Goal: Use online tool/utility: Utilize a website feature to perform a specific function

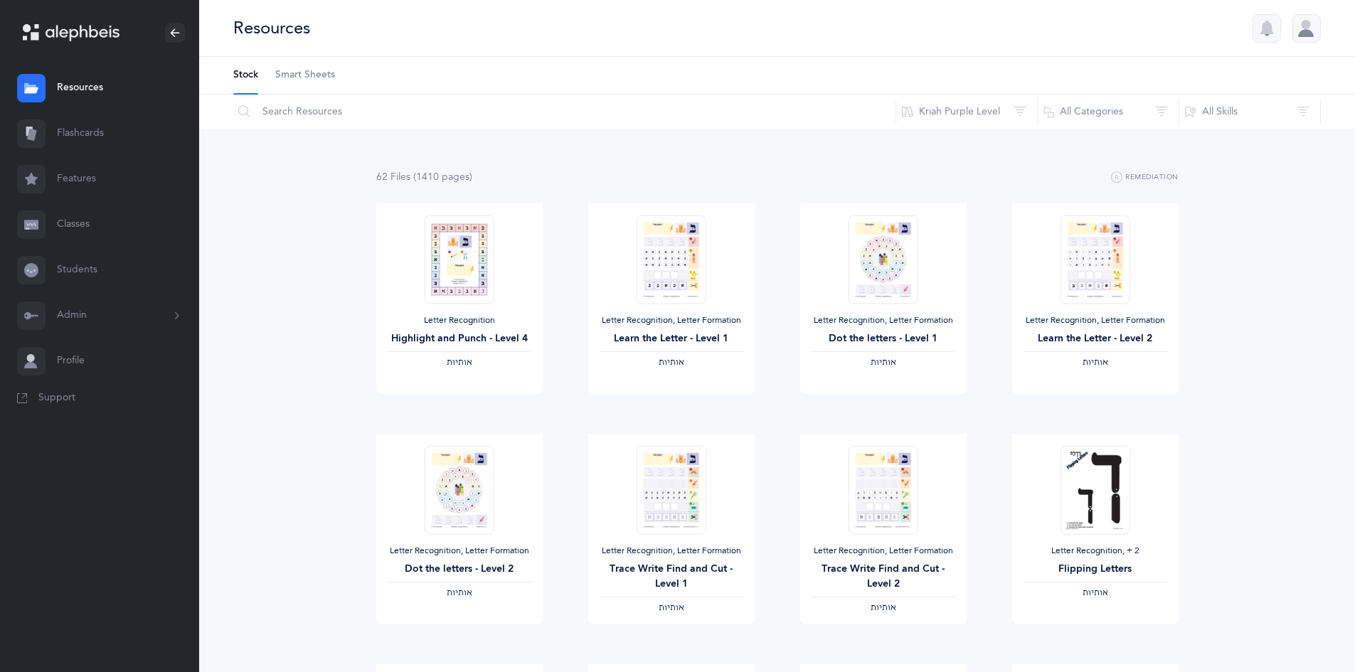
scroll to position [996, 0]
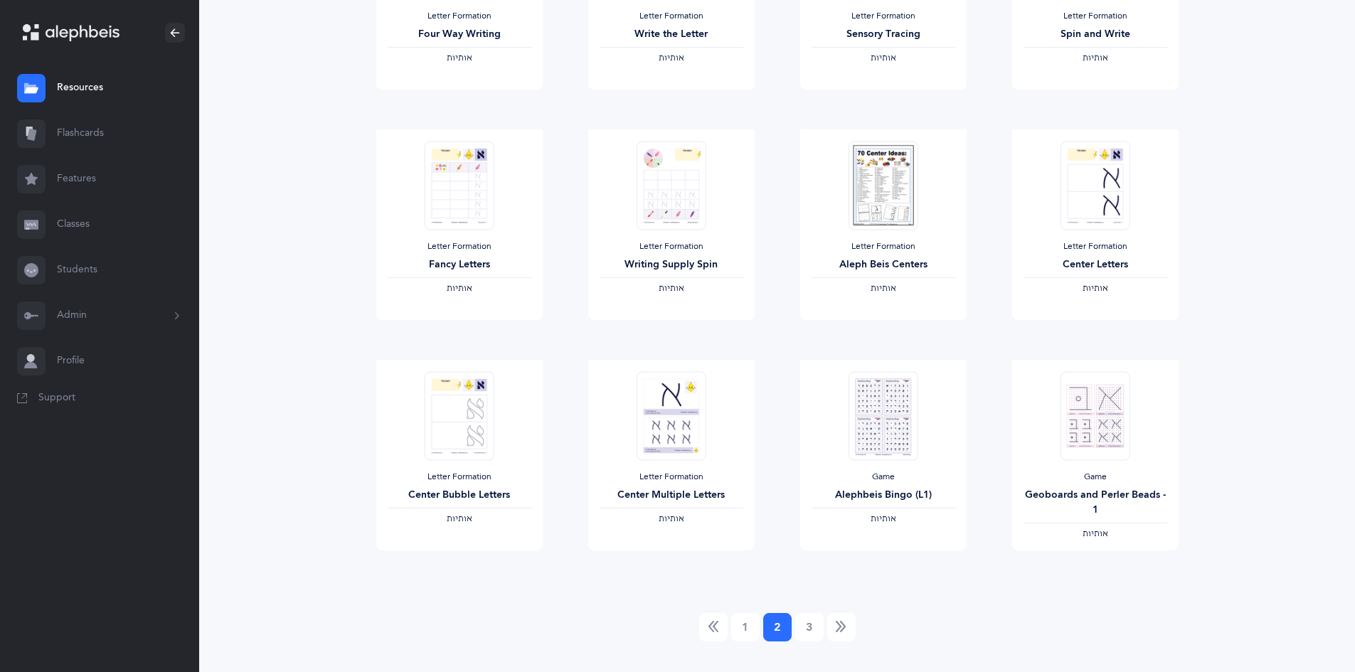
click at [85, 128] on link "Flashcards" at bounding box center [99, 134] width 199 height 46
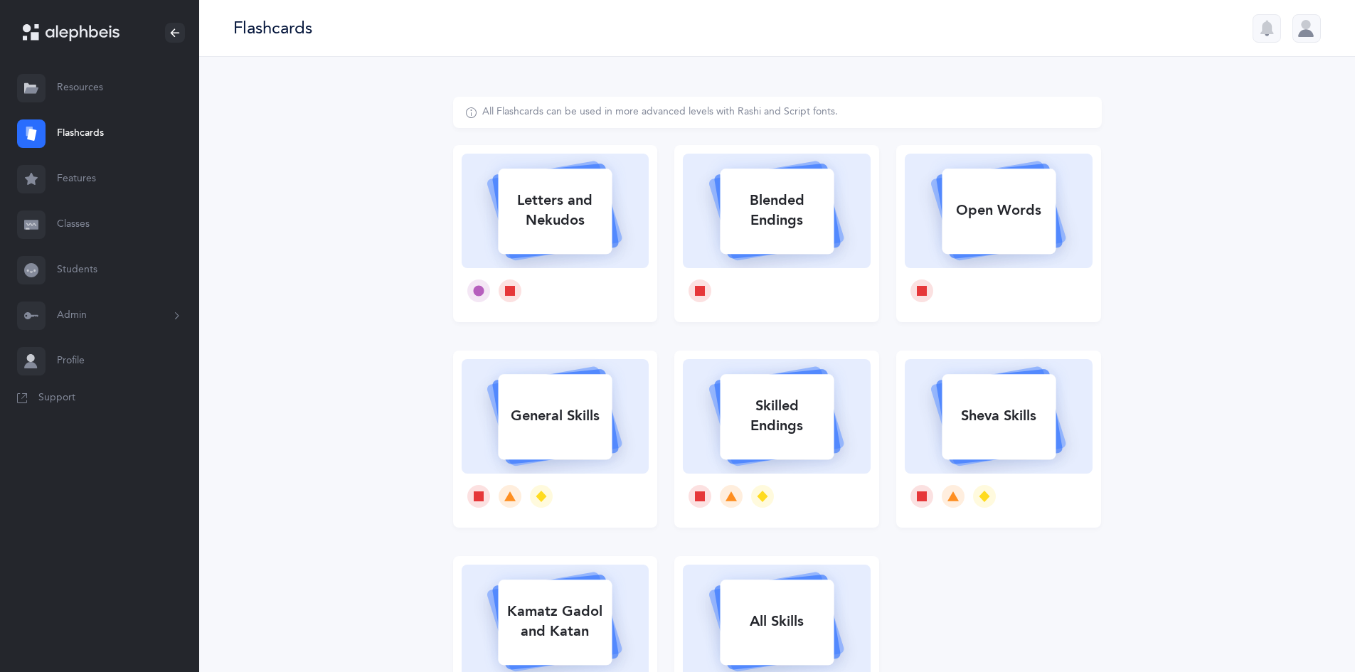
click at [542, 249] on rect at bounding box center [556, 211] width 114 height 85
select select
select select "single"
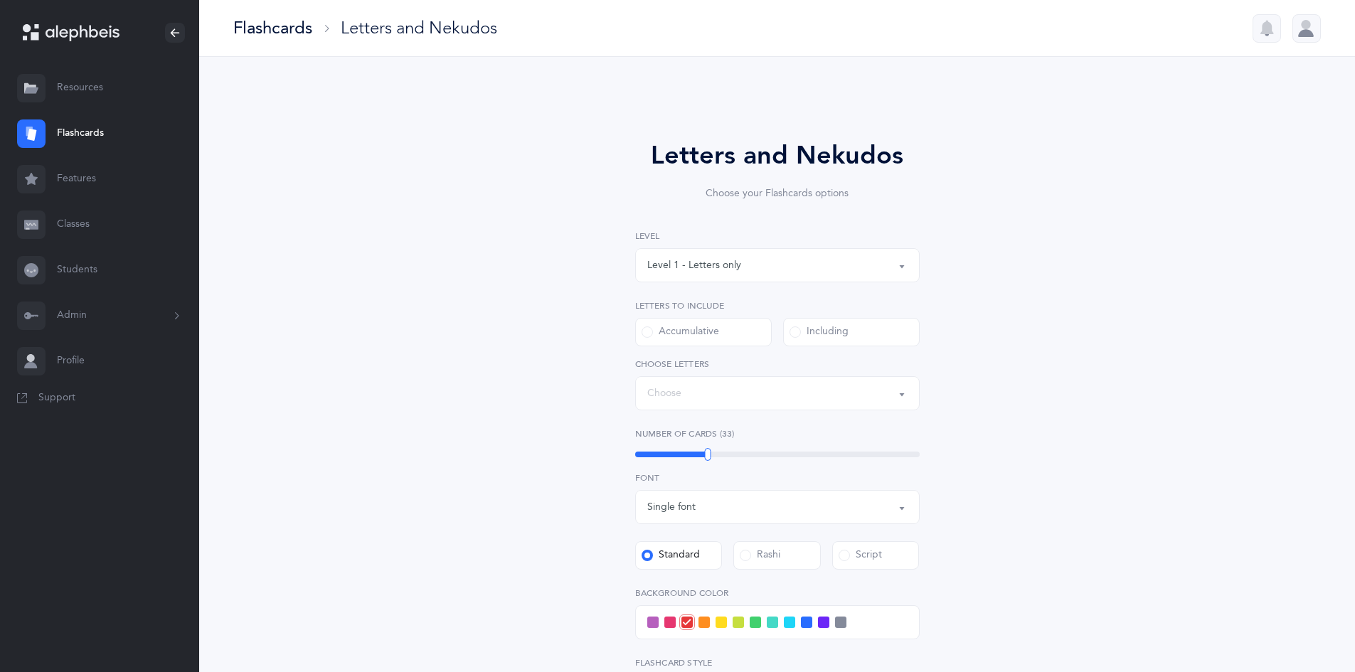
select select "27"
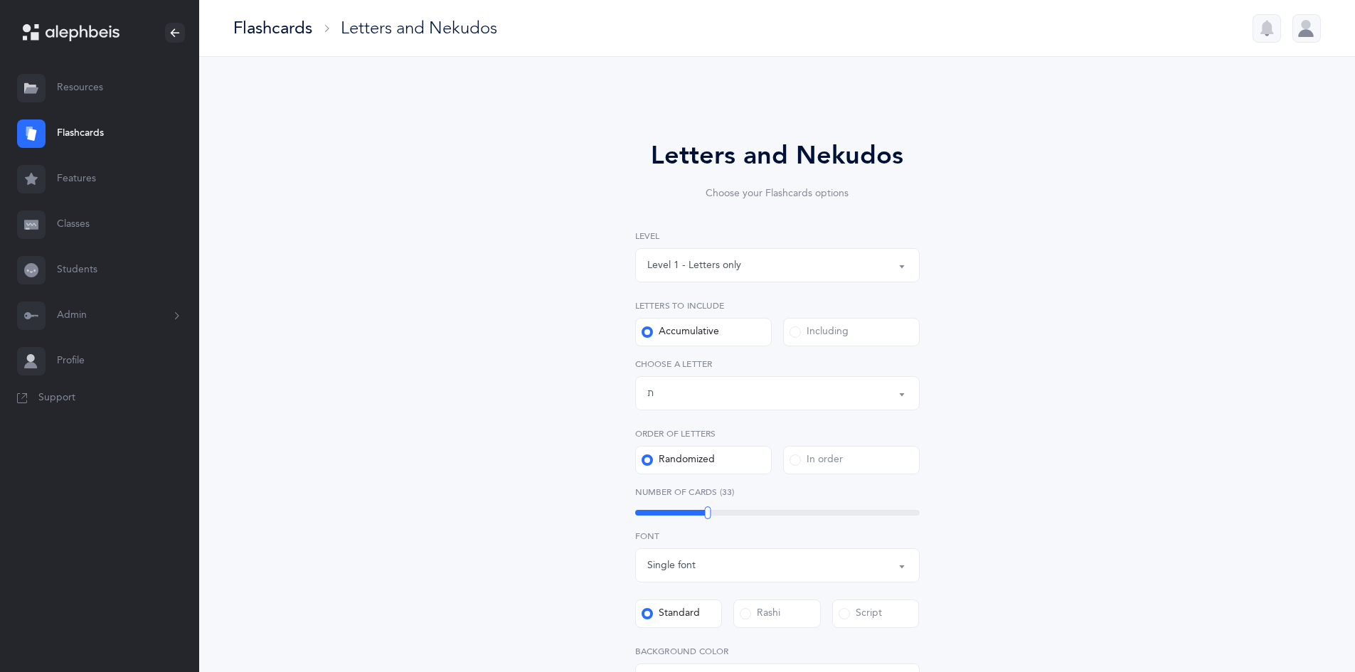
click at [714, 272] on div "Level 1 - Letters only" at bounding box center [694, 265] width 94 height 15
click at [715, 314] on link "Level 1 - Letters only" at bounding box center [777, 308] width 260 height 28
click at [829, 331] on div "Including" at bounding box center [818, 332] width 59 height 14
click at [0, 0] on input "Including" at bounding box center [0, 0] width 0 height 0
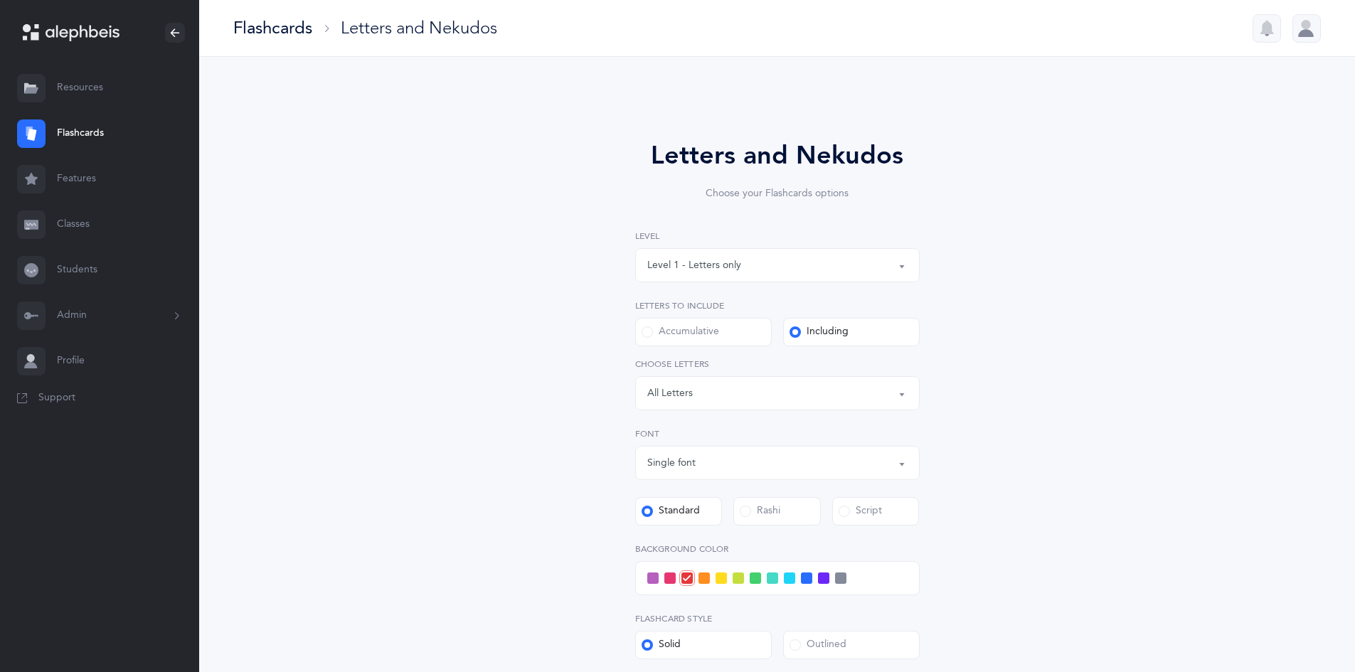
click at [819, 390] on div "Letters: All Letters" at bounding box center [777, 393] width 260 height 24
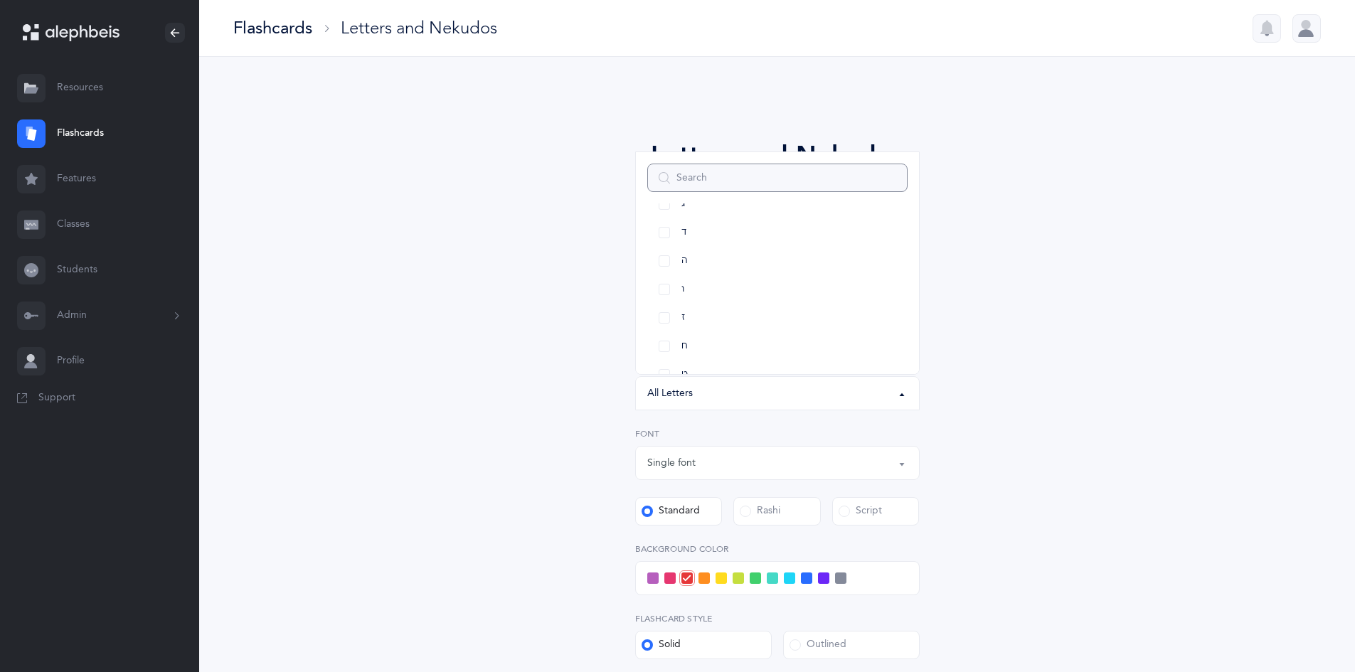
scroll to position [284, 0]
click at [752, 312] on link "ךּ" at bounding box center [777, 314] width 260 height 28
select select "83"
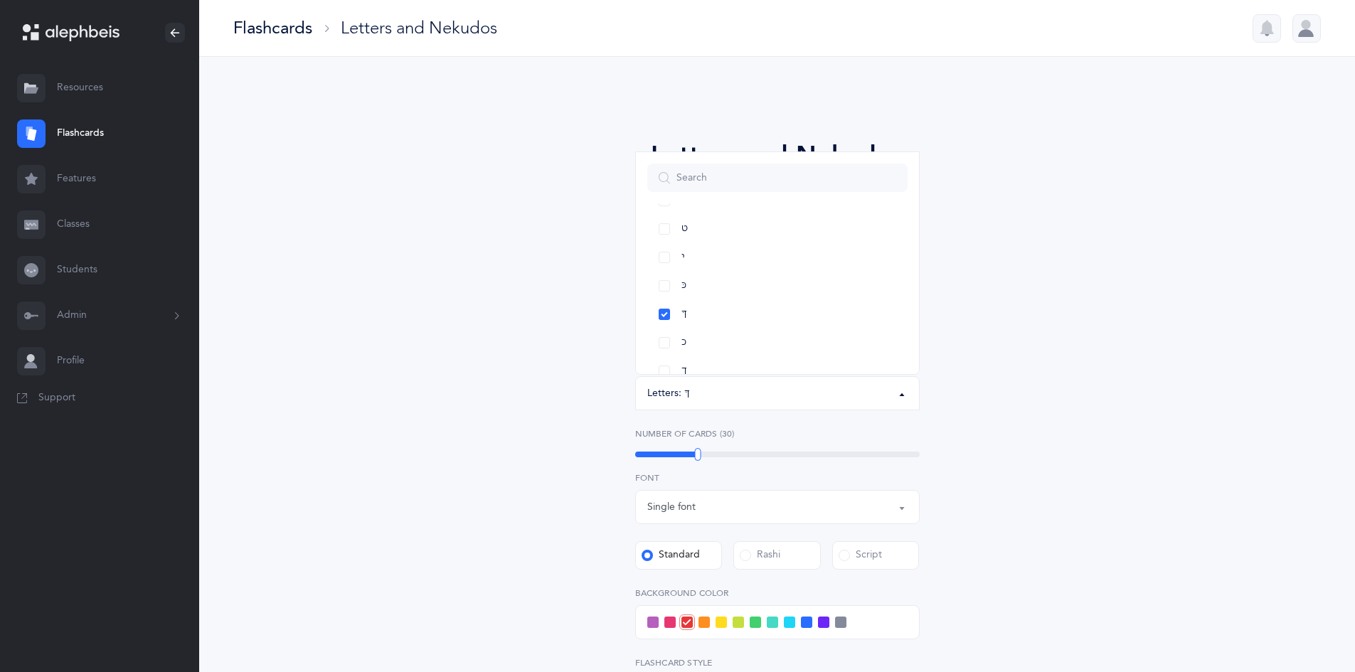
click at [1186, 296] on div "Letters and Nekudos Choose your Flashcards options Level 1 - Letters only Level…" at bounding box center [777, 500] width 1156 height 887
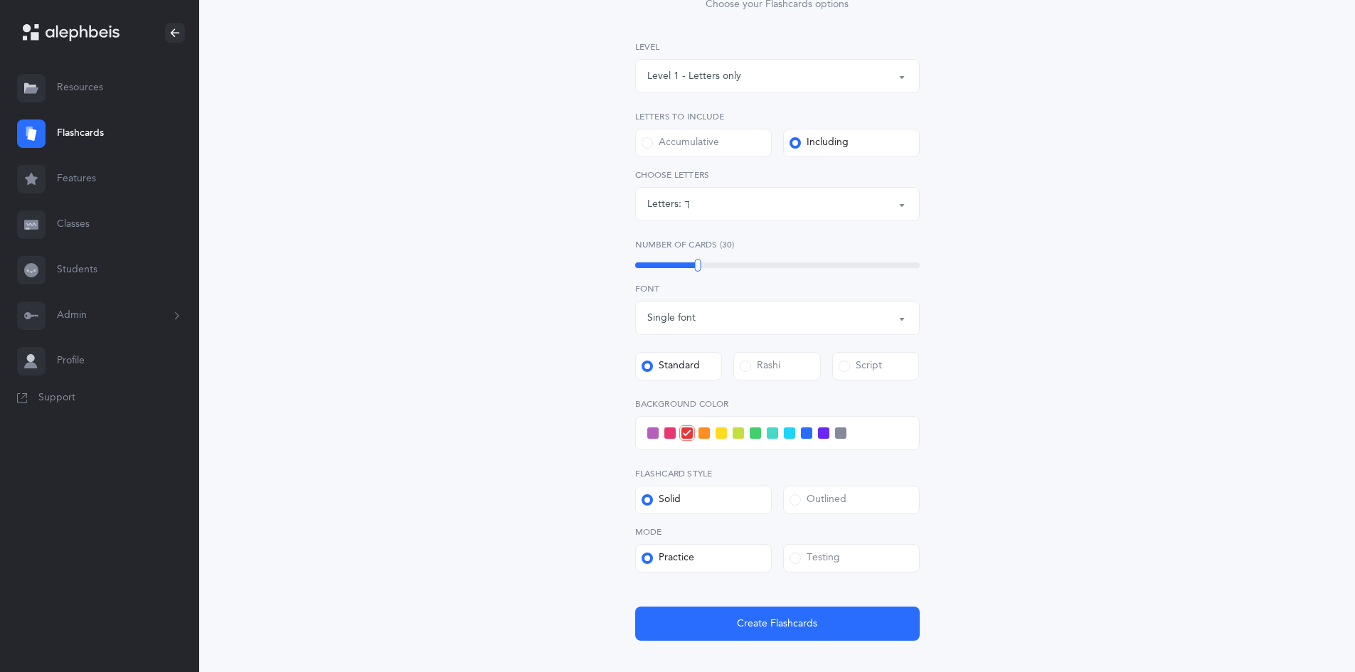
scroll to position [213, 0]
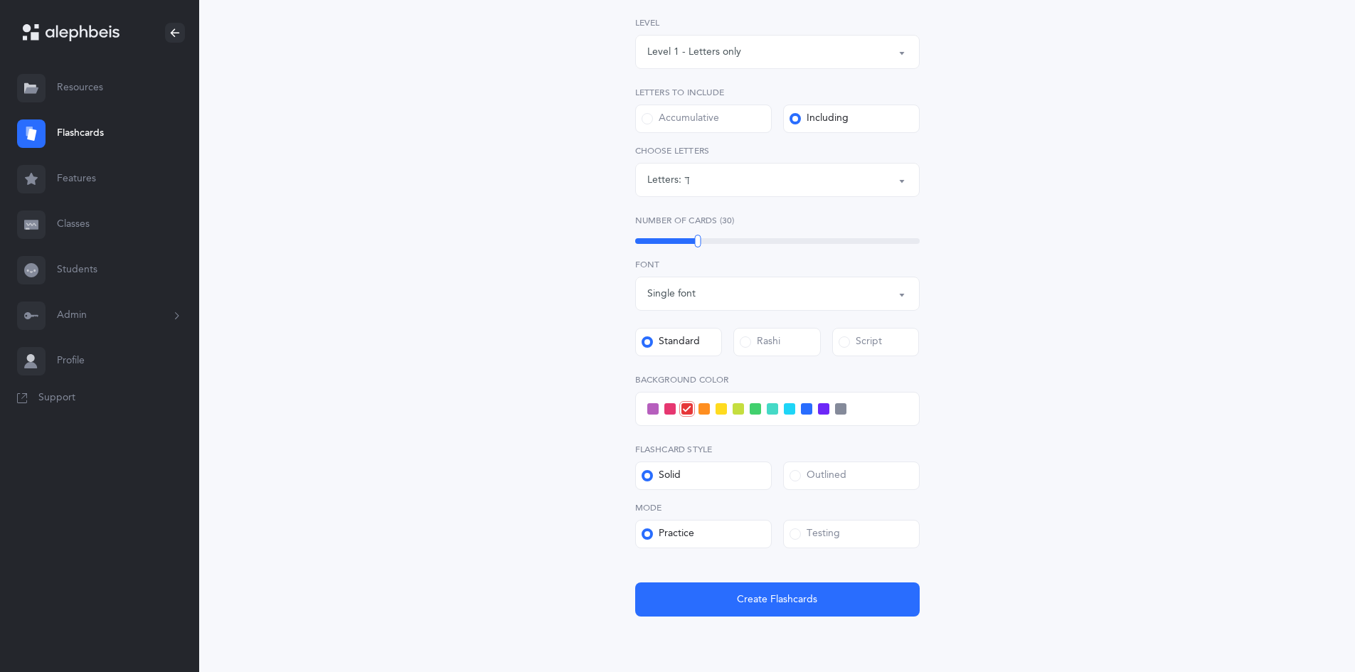
click at [698, 115] on div "Accumulative" at bounding box center [681, 119] width 78 height 14
click at [0, 0] on input "Accumulative" at bounding box center [0, 0] width 0 height 0
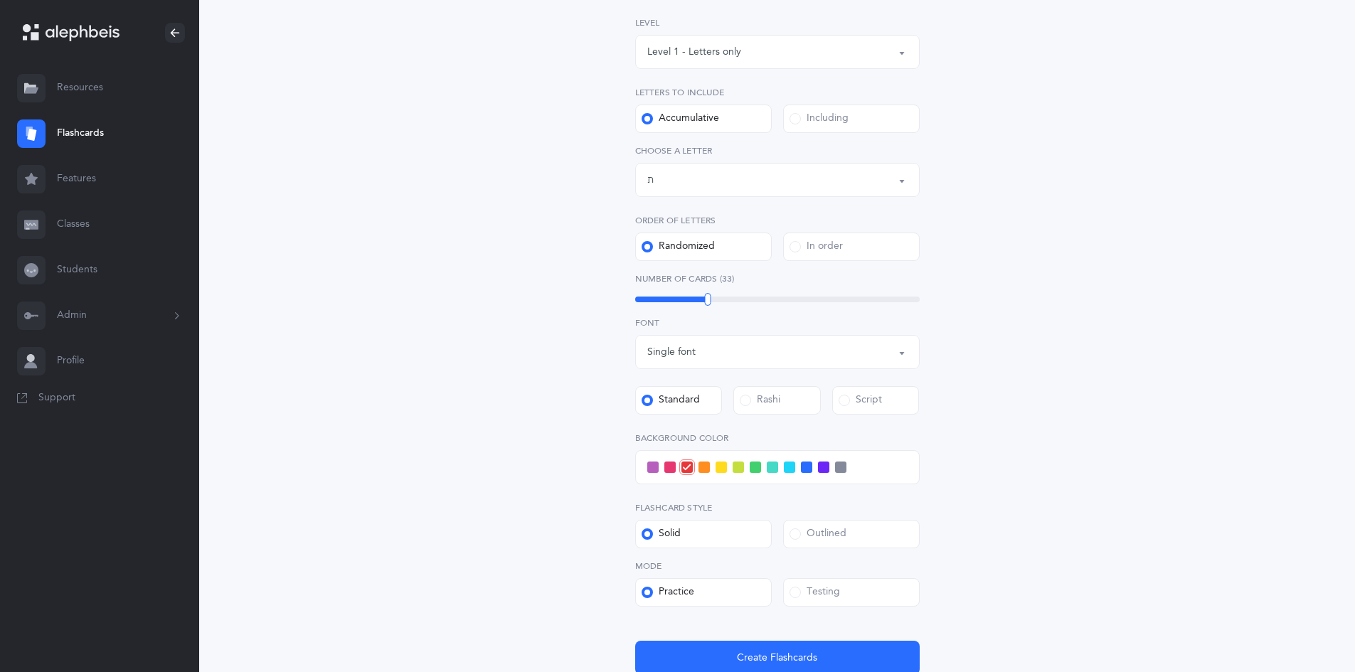
click at [709, 166] on button "Letters up until: ת" at bounding box center [777, 180] width 284 height 34
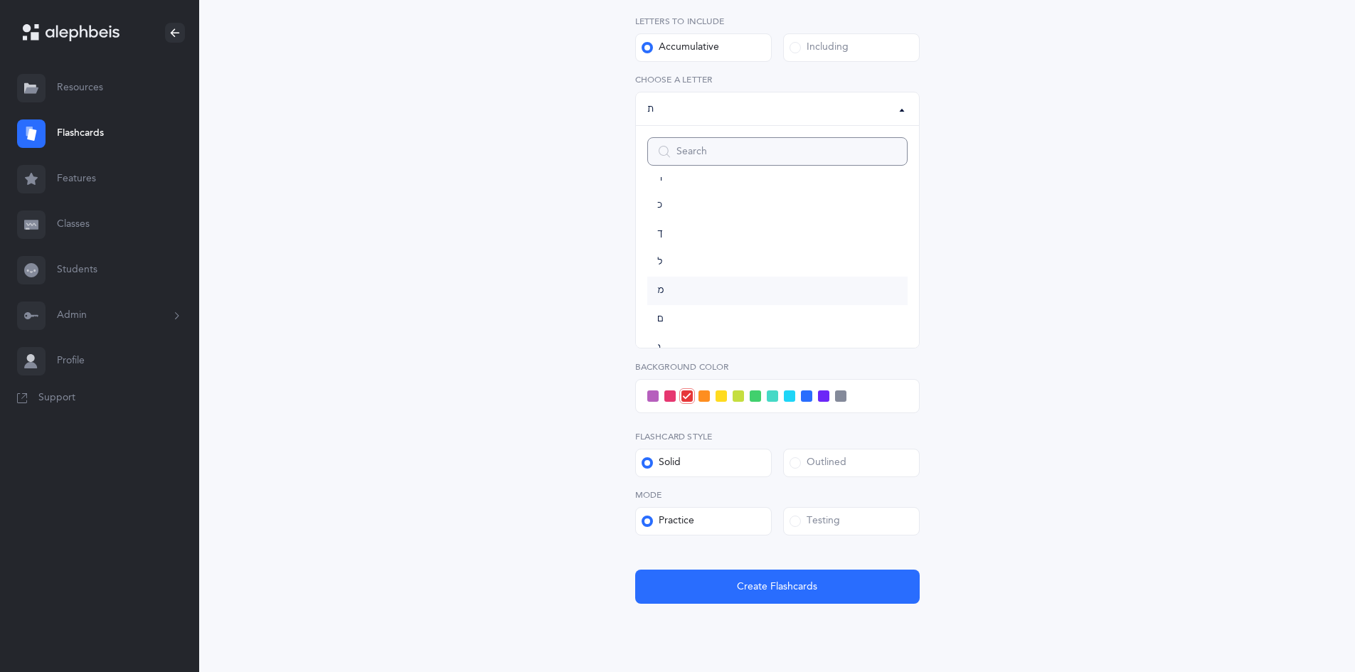
scroll to position [293, 0]
click at [713, 255] on link "ךּ" at bounding box center [777, 251] width 260 height 28
select select "83"
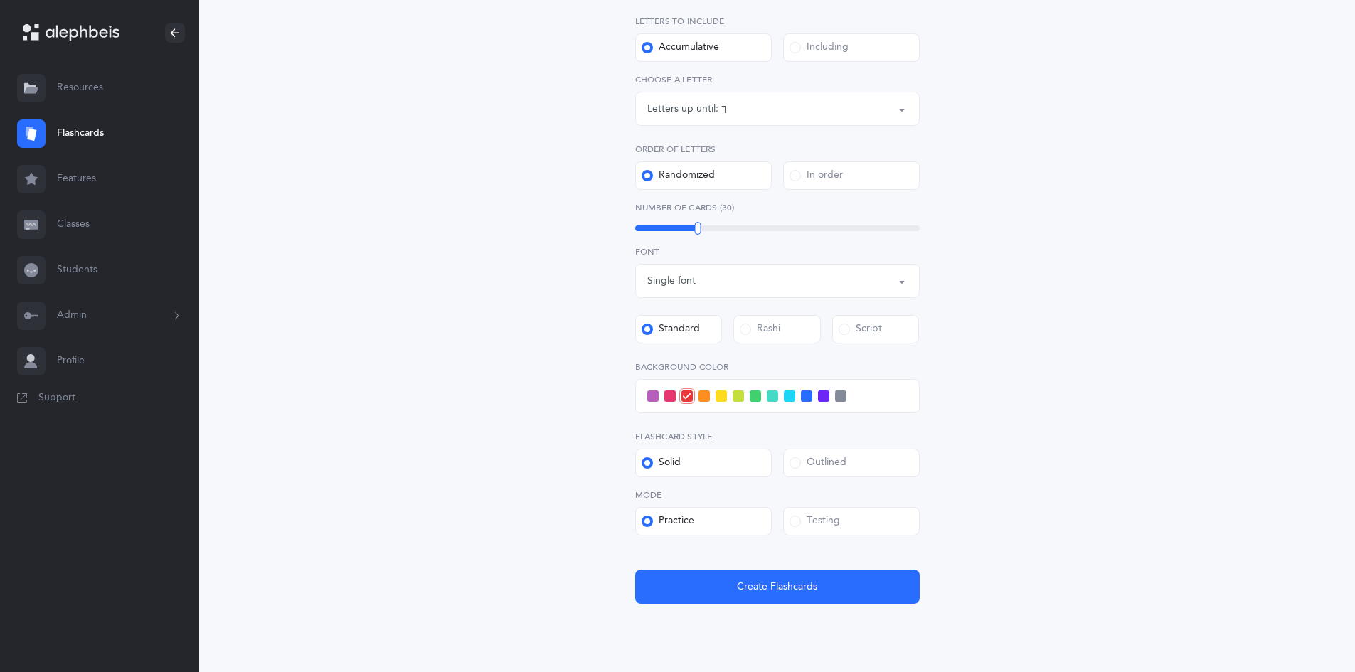
click at [733, 392] on span at bounding box center [738, 395] width 11 height 11
click at [0, 0] on input "checkbox" at bounding box center [0, 0] width 0 height 0
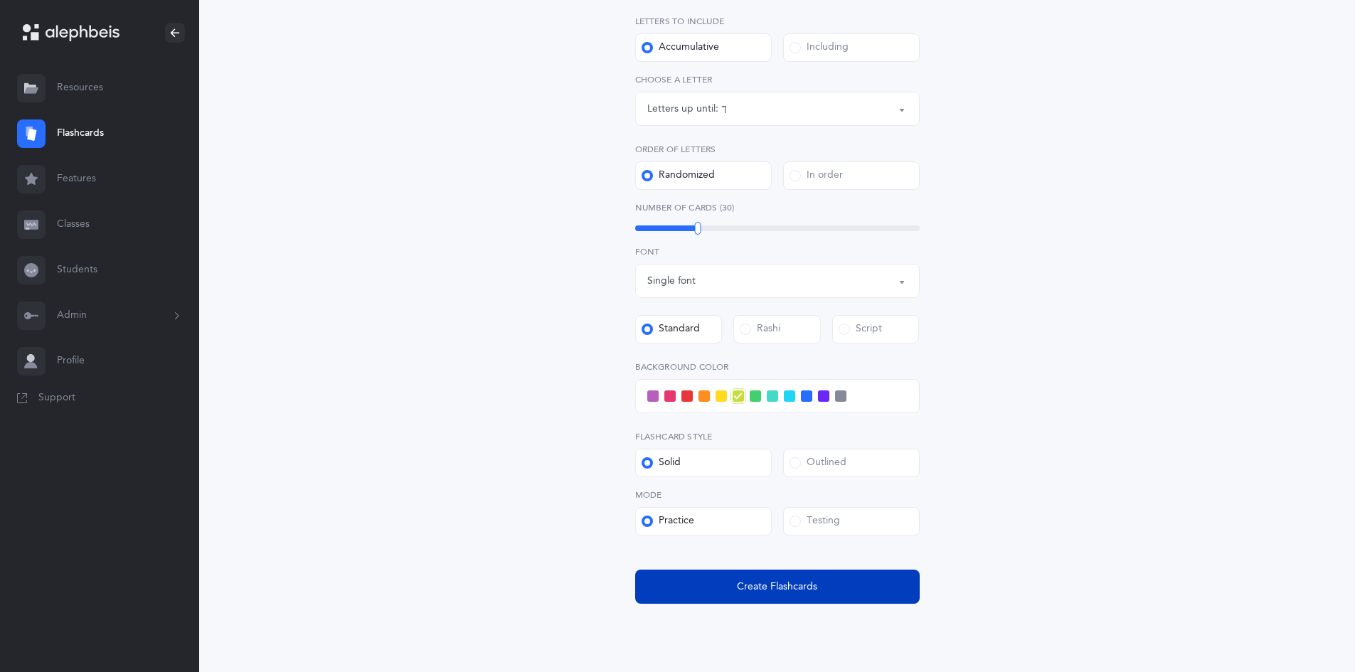
click at [757, 586] on span "Create Flashcards" at bounding box center [777, 587] width 80 height 15
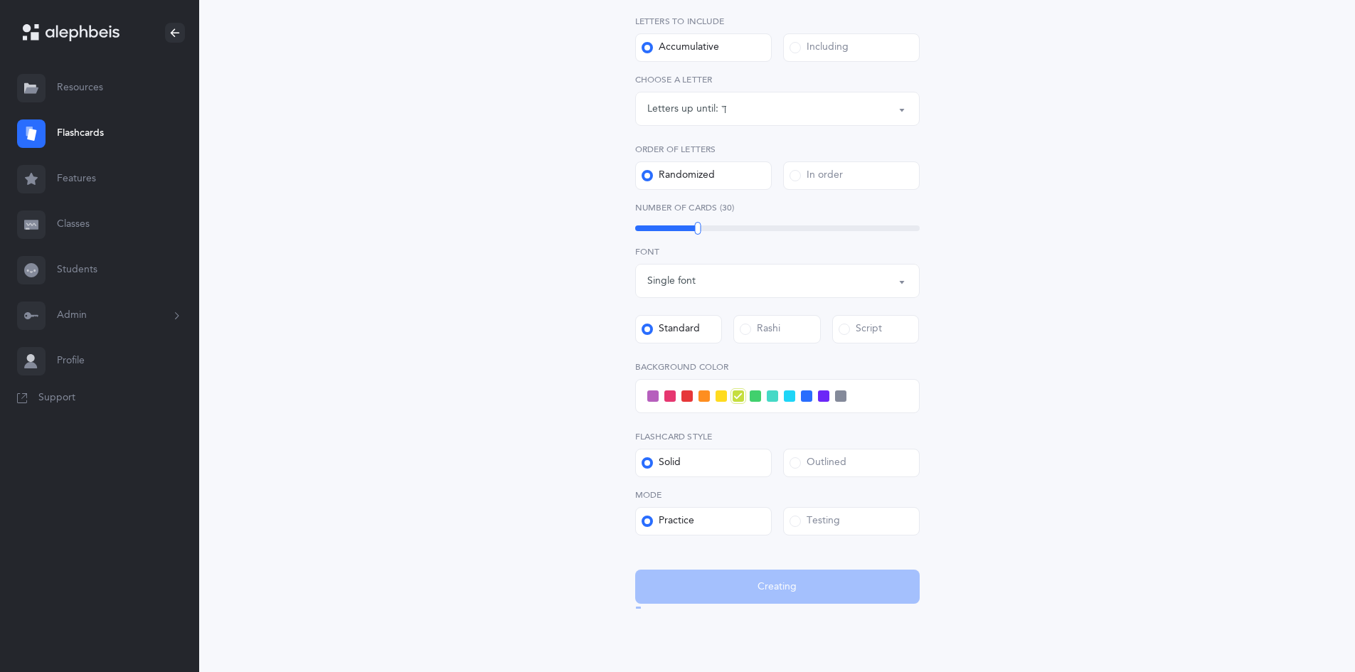
scroll to position [0, 0]
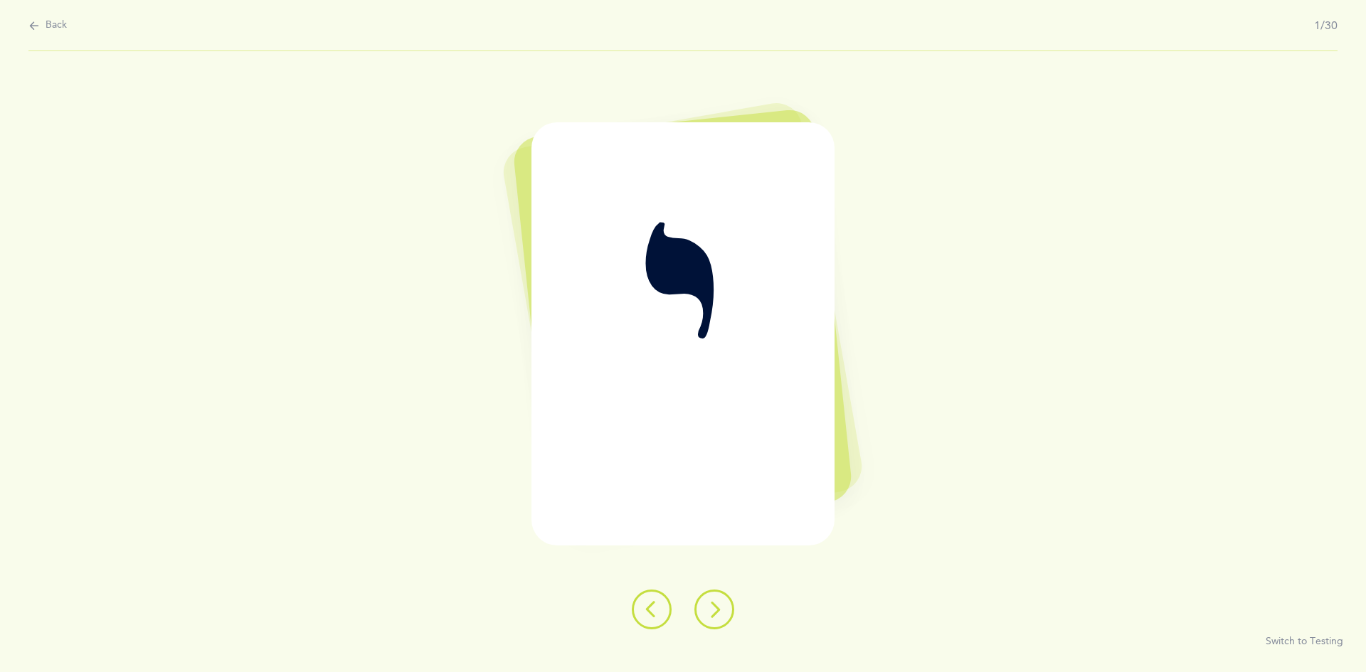
click at [709, 608] on icon at bounding box center [714, 609] width 17 height 17
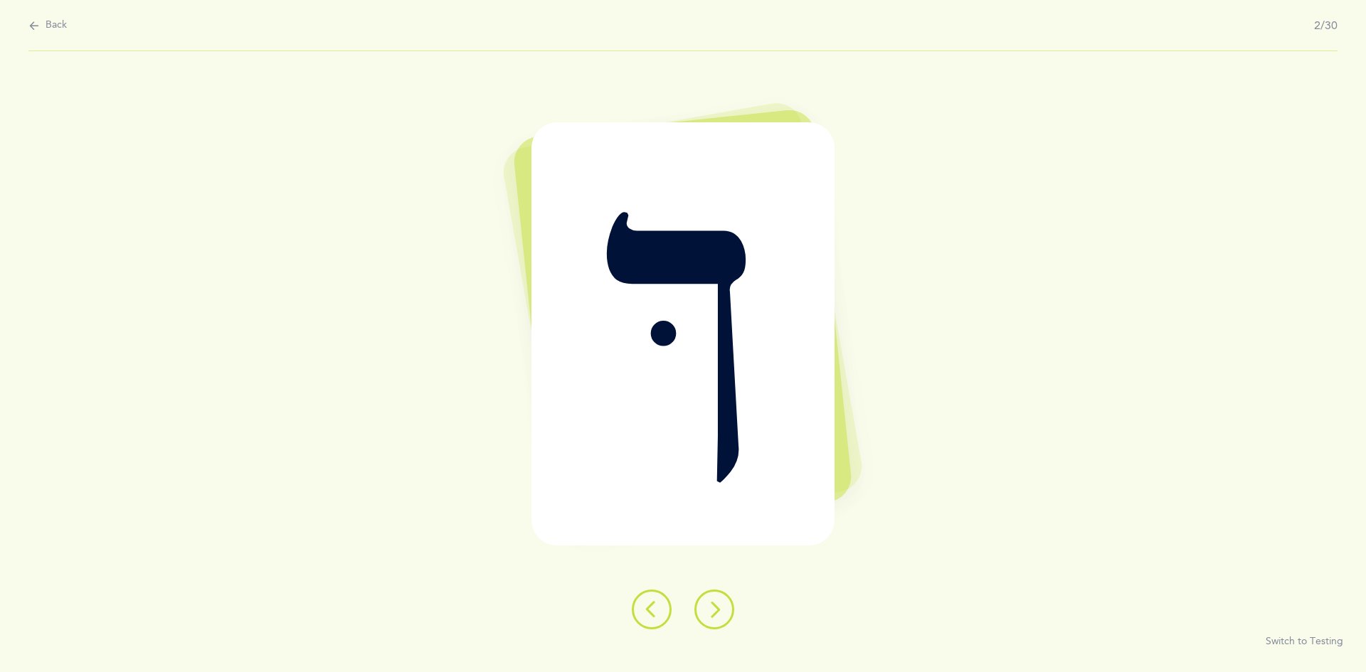
click at [711, 600] on button at bounding box center [714, 610] width 40 height 40
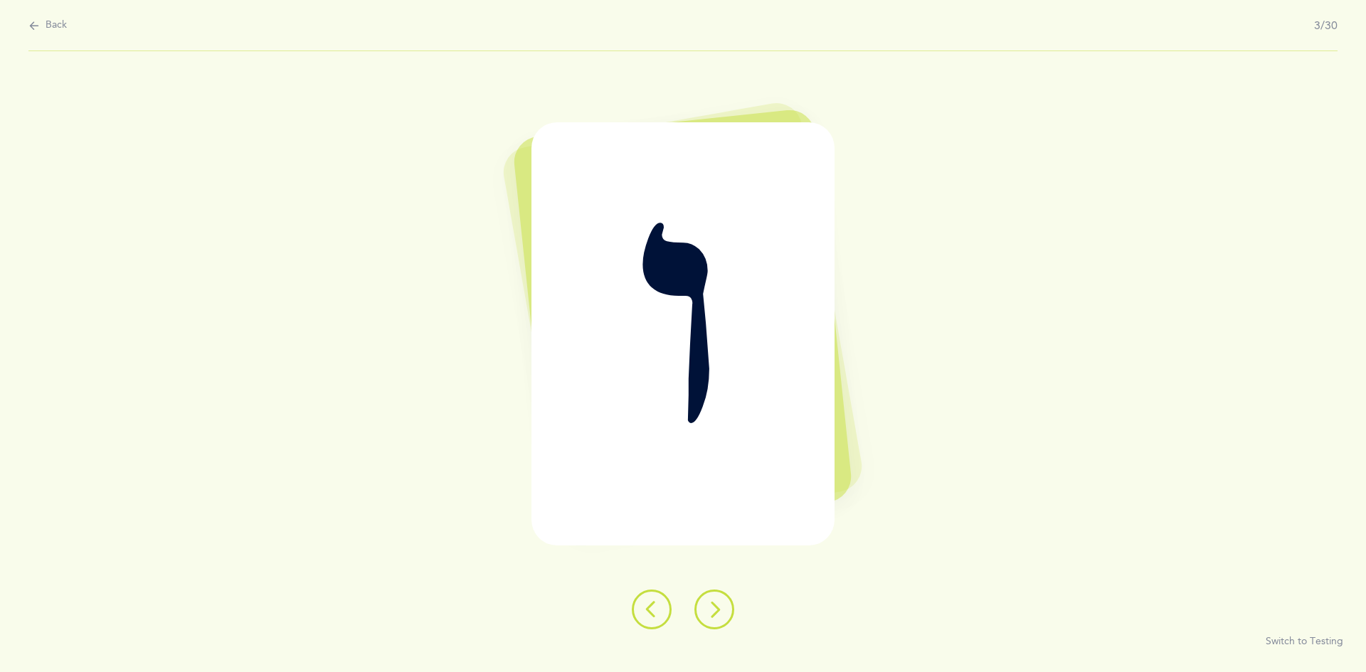
click at [711, 607] on icon at bounding box center [714, 609] width 17 height 17
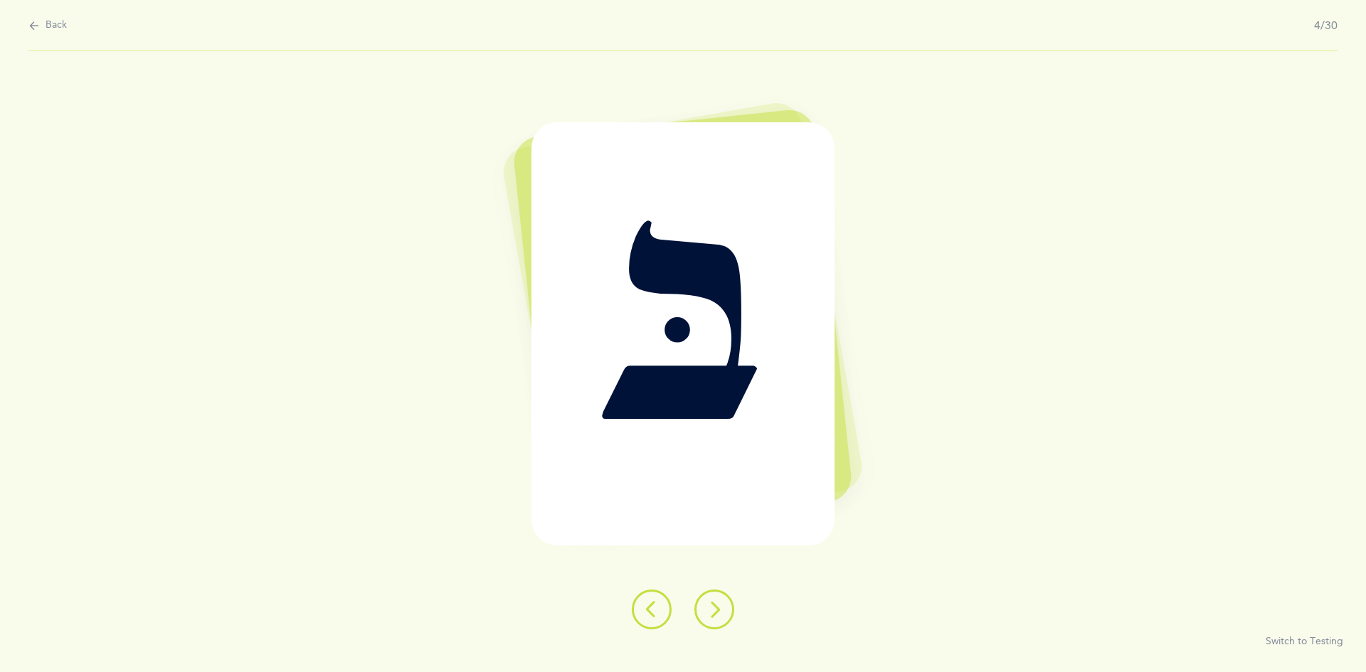
click at [707, 605] on icon at bounding box center [714, 609] width 17 height 17
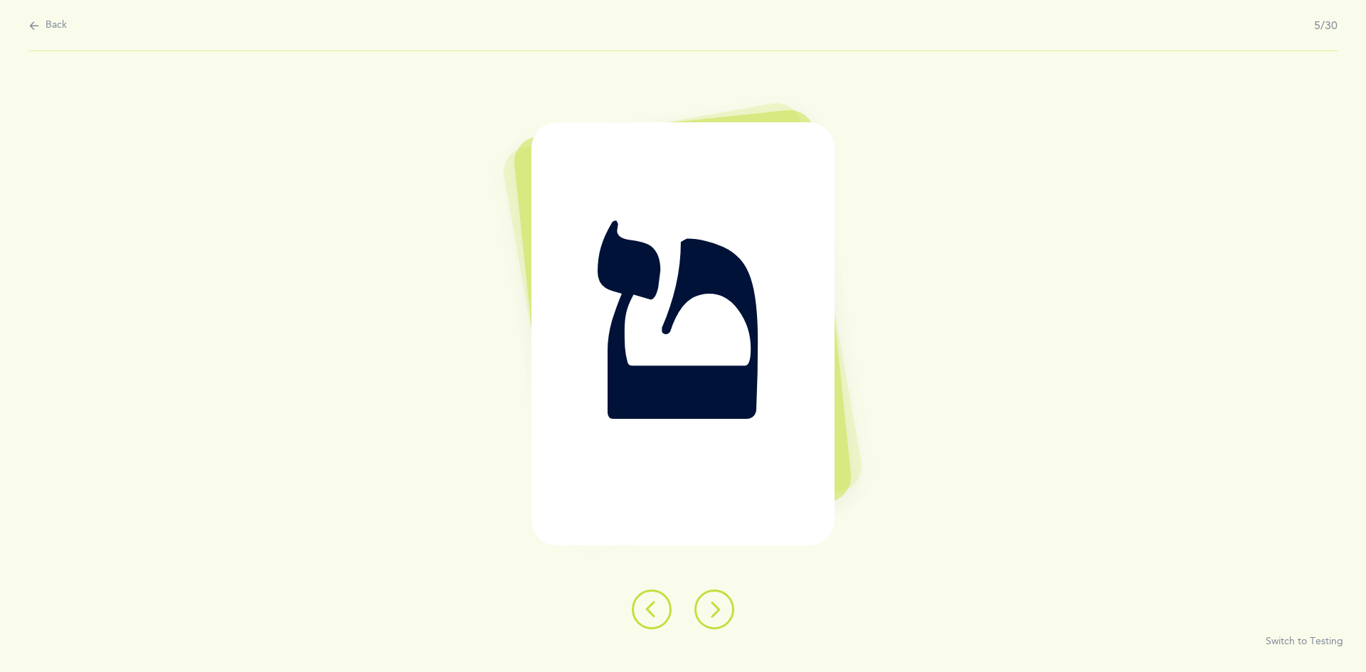
click at [715, 606] on icon at bounding box center [714, 609] width 17 height 17
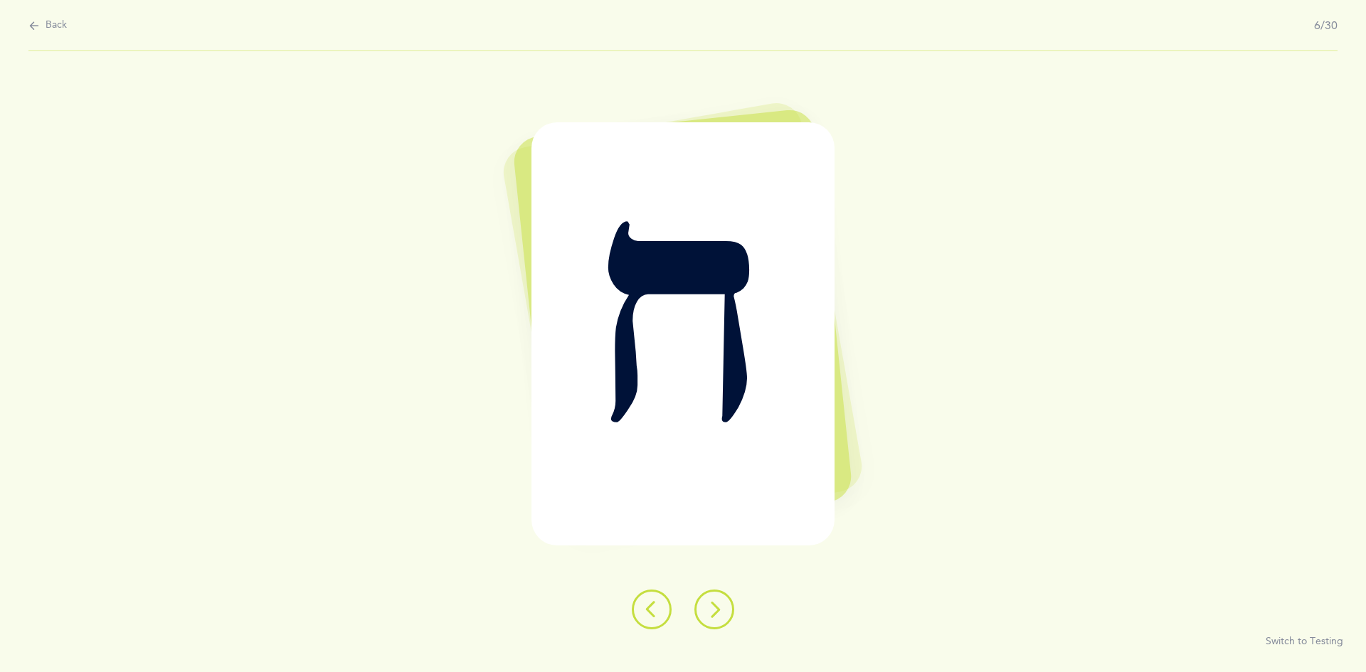
click at [715, 609] on icon at bounding box center [714, 609] width 17 height 17
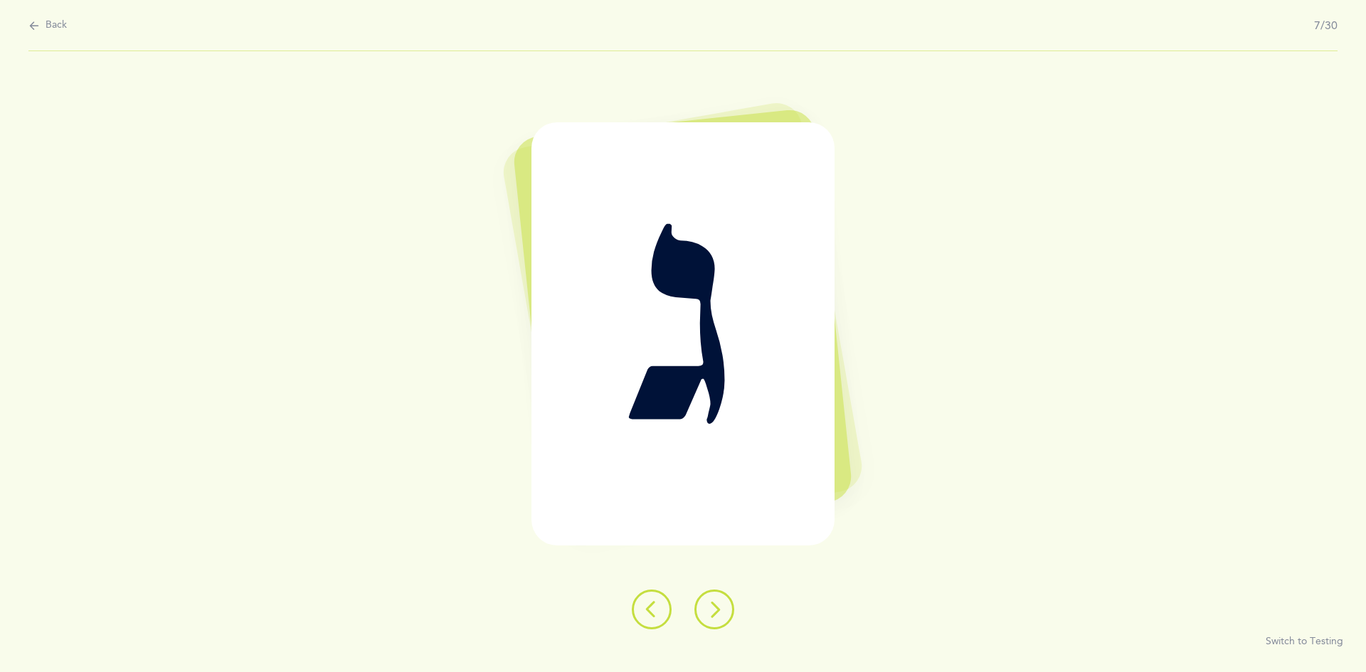
click at [715, 606] on icon at bounding box center [714, 609] width 17 height 17
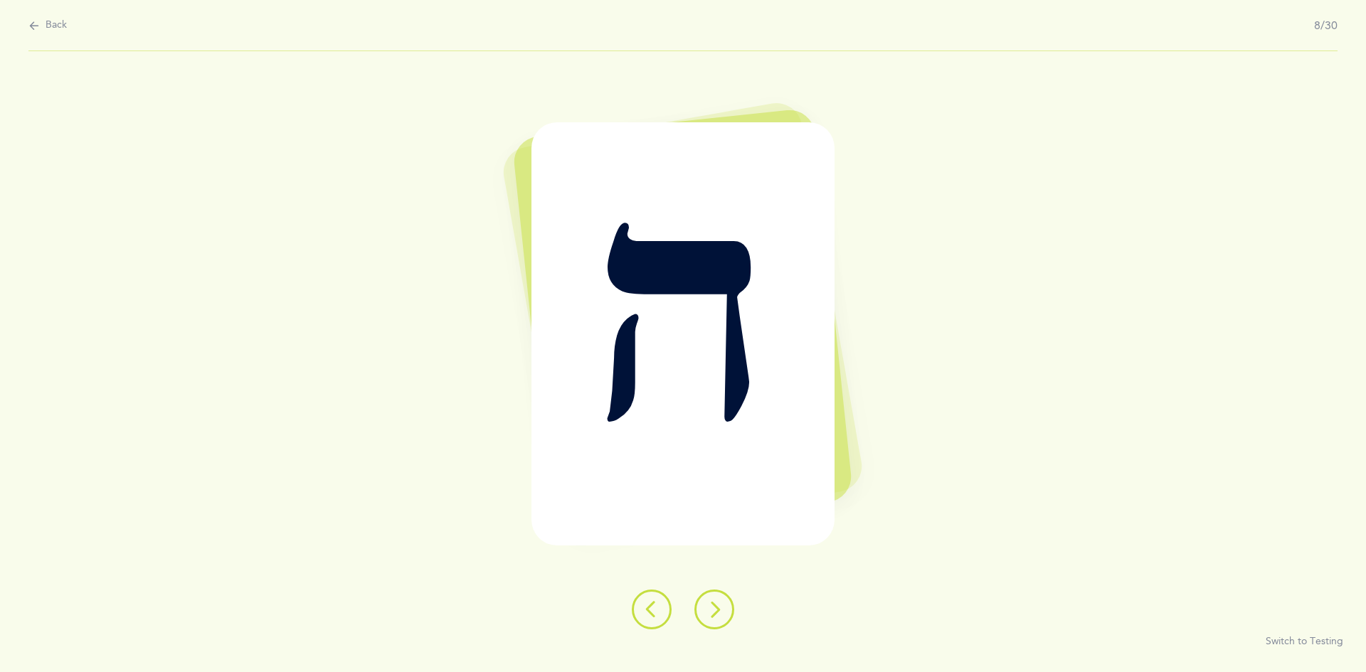
click at [711, 607] on icon at bounding box center [714, 609] width 17 height 17
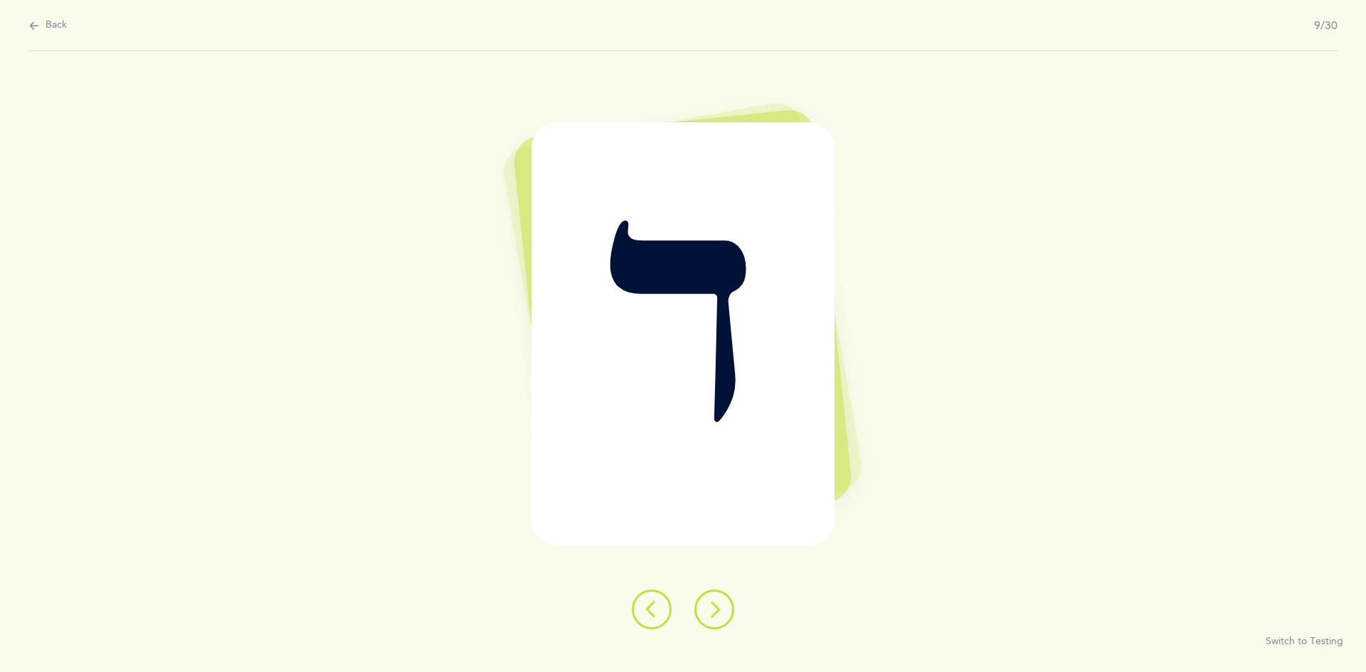
click at [709, 614] on icon at bounding box center [714, 609] width 17 height 17
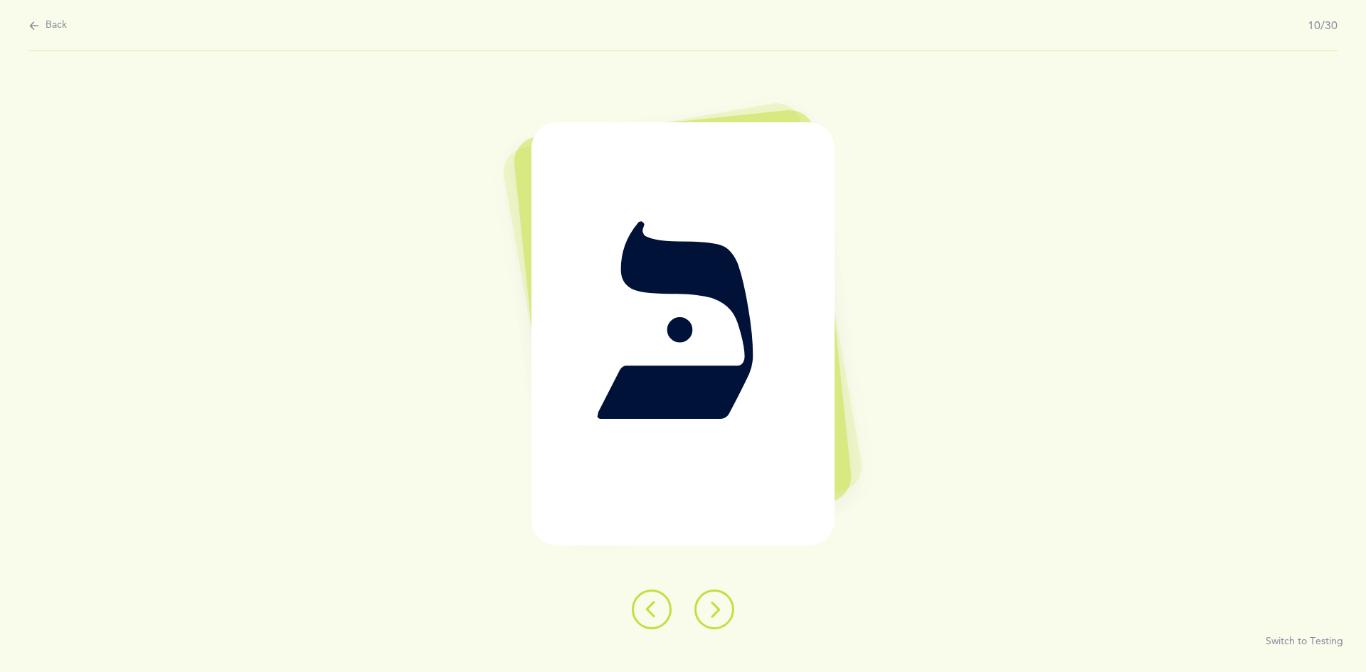
click at [710, 601] on icon at bounding box center [714, 609] width 17 height 17
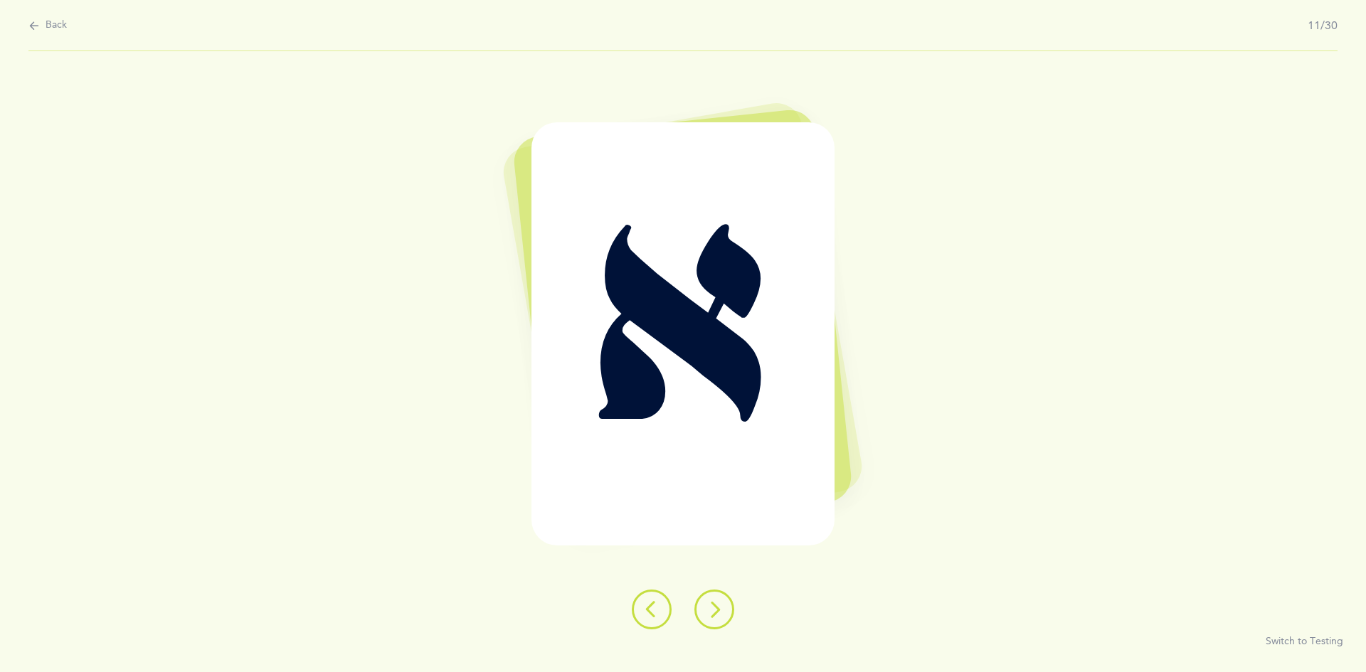
click at [711, 602] on icon at bounding box center [714, 609] width 17 height 17
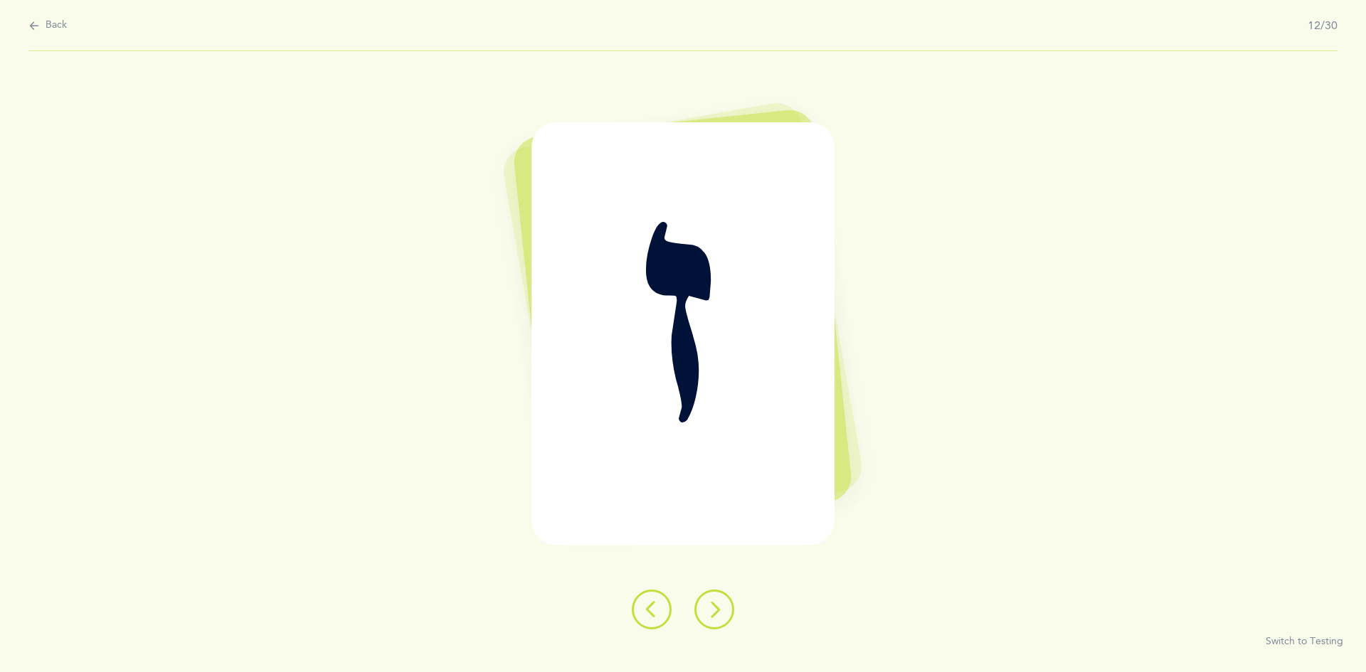
click at [707, 602] on icon at bounding box center [714, 609] width 17 height 17
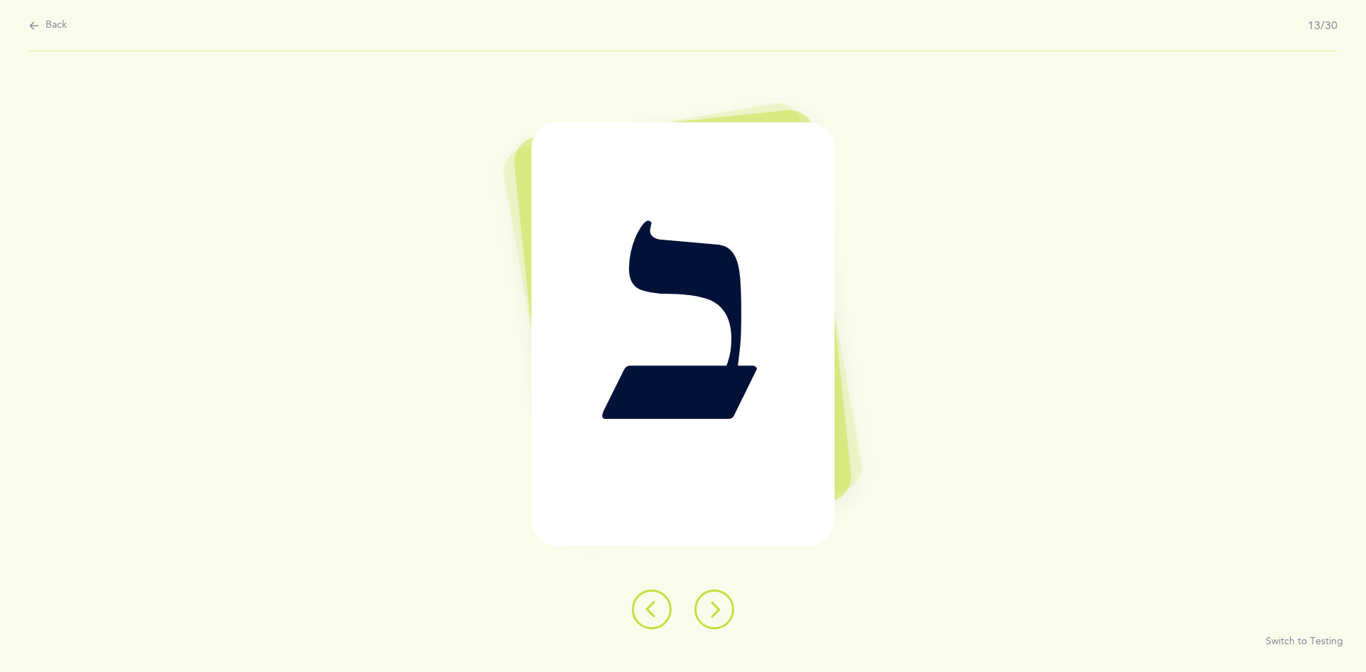
click at [710, 602] on icon at bounding box center [714, 609] width 17 height 17
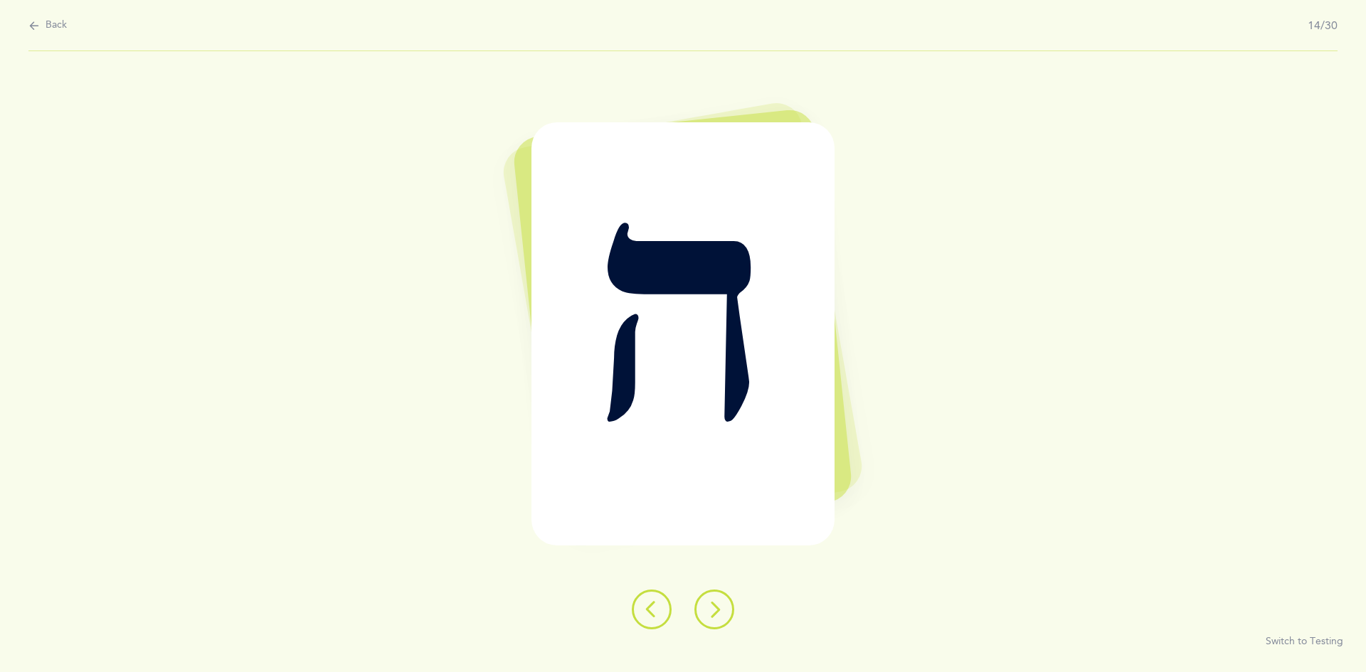
click at [711, 610] on icon at bounding box center [714, 609] width 17 height 17
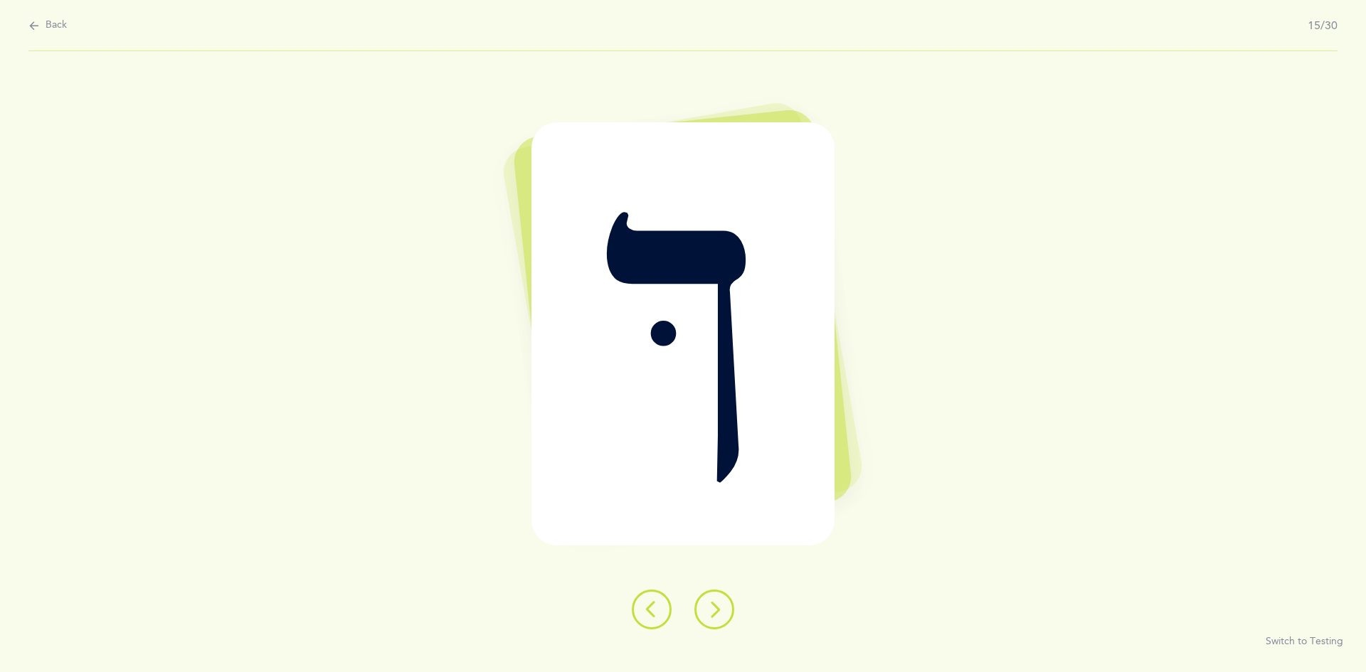
click at [713, 607] on icon at bounding box center [714, 609] width 17 height 17
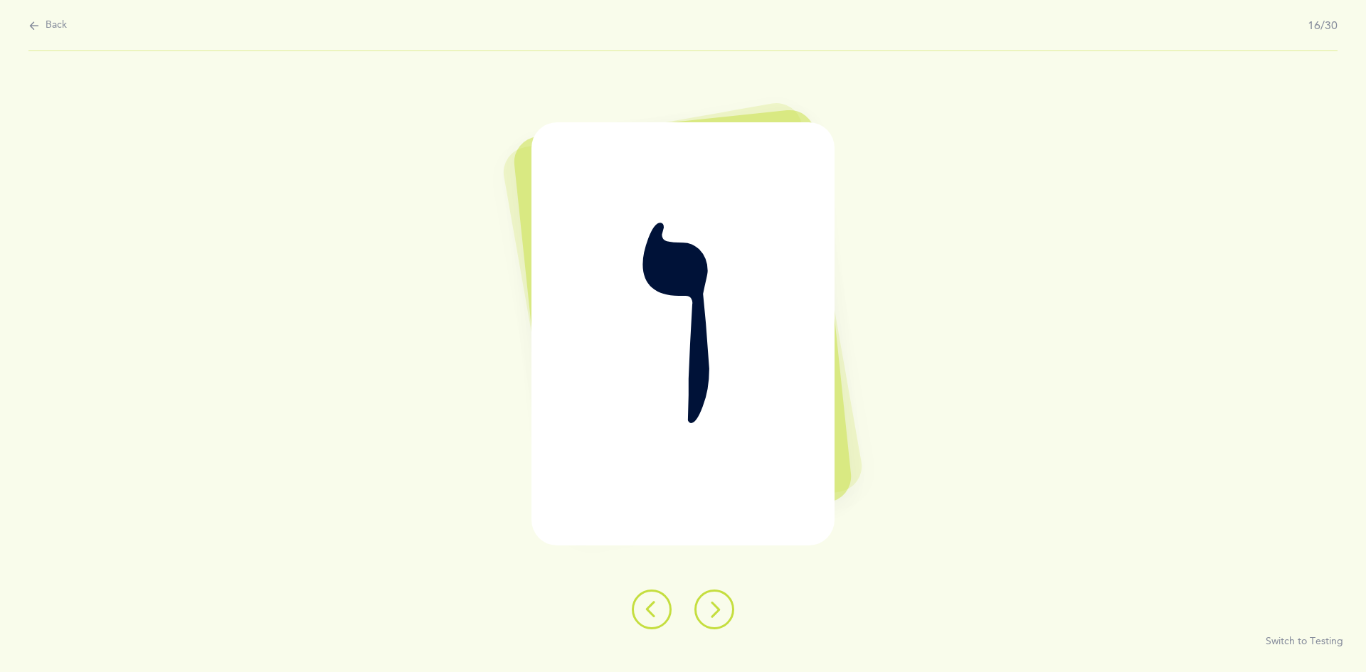
click at [709, 605] on icon at bounding box center [714, 609] width 17 height 17
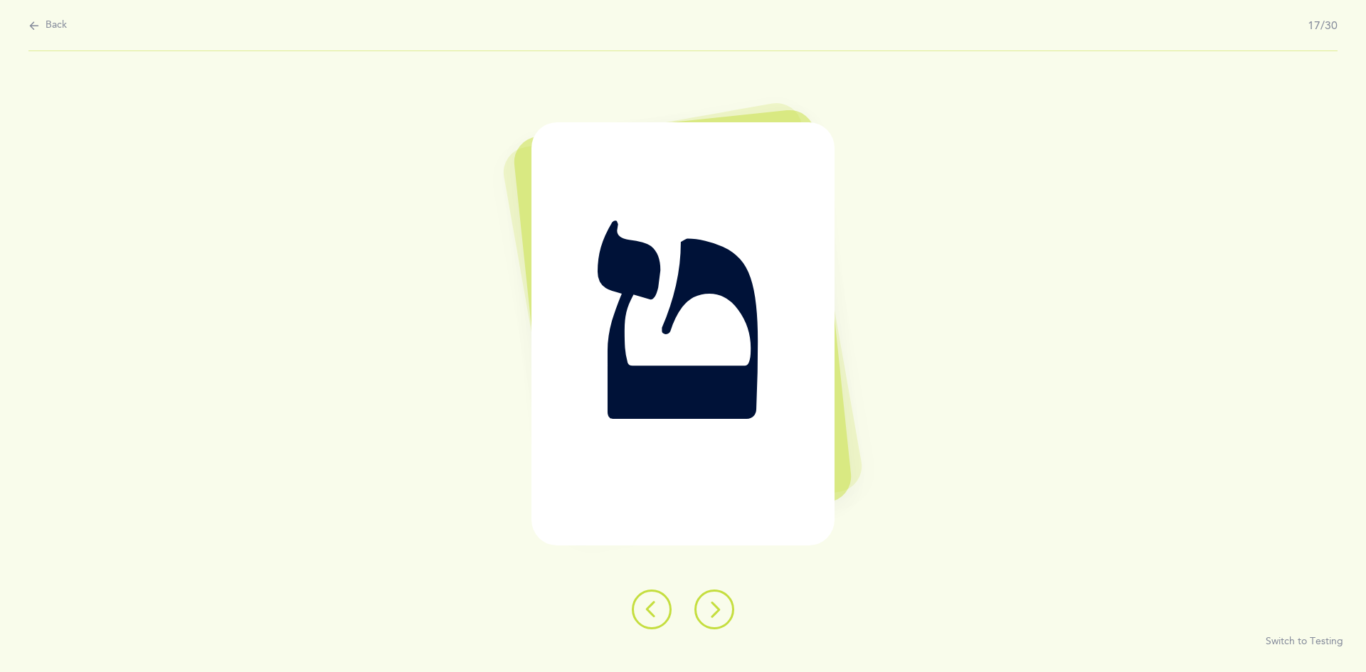
click at [706, 607] on icon at bounding box center [714, 609] width 17 height 17
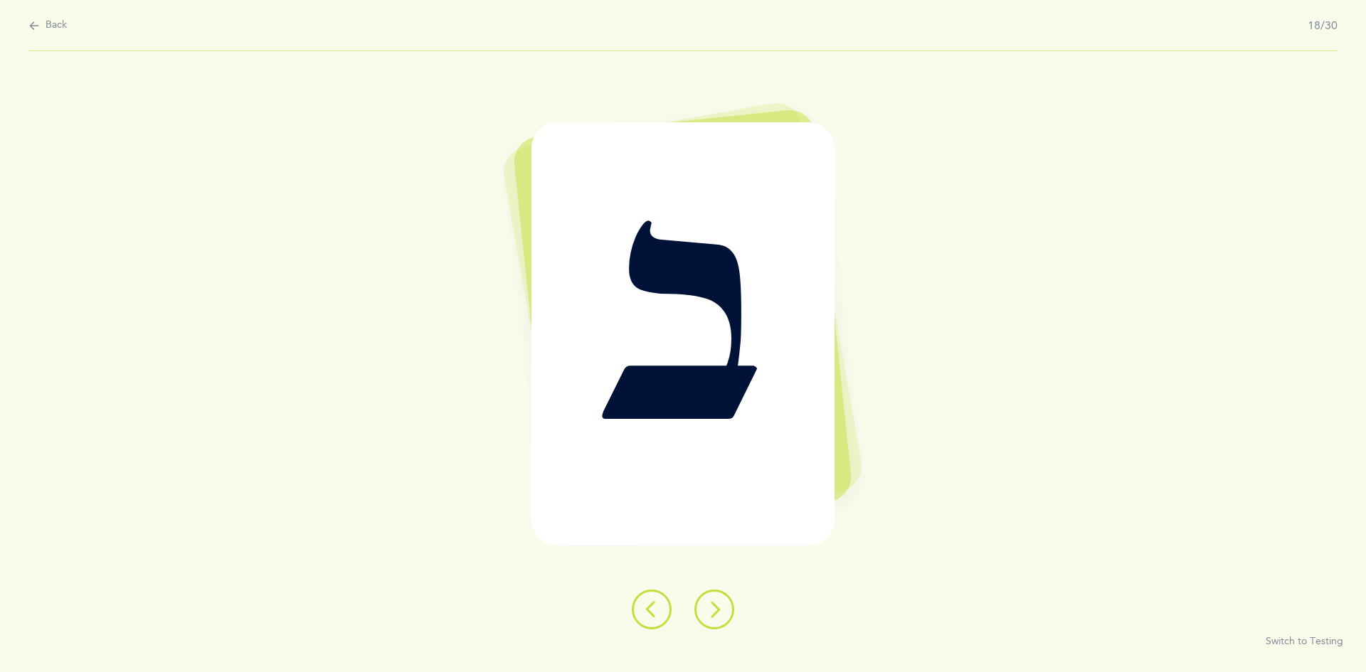
click at [704, 609] on button at bounding box center [714, 610] width 40 height 40
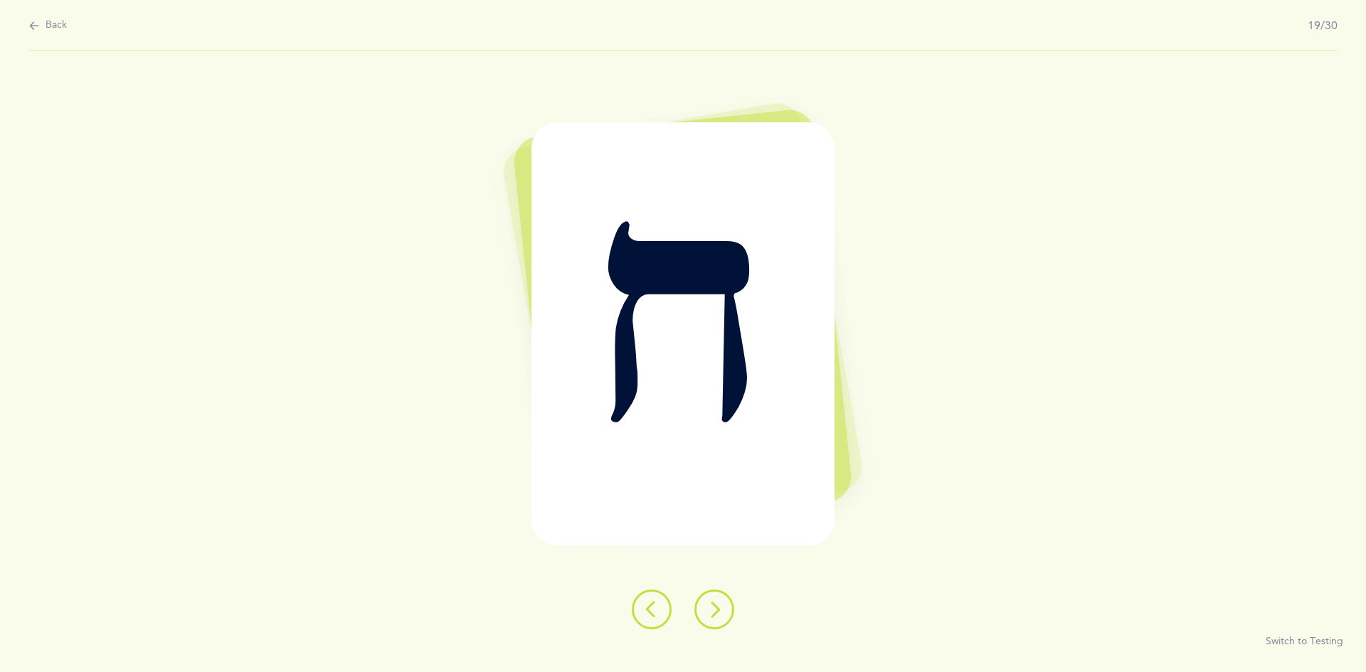
click at [708, 610] on icon at bounding box center [714, 609] width 17 height 17
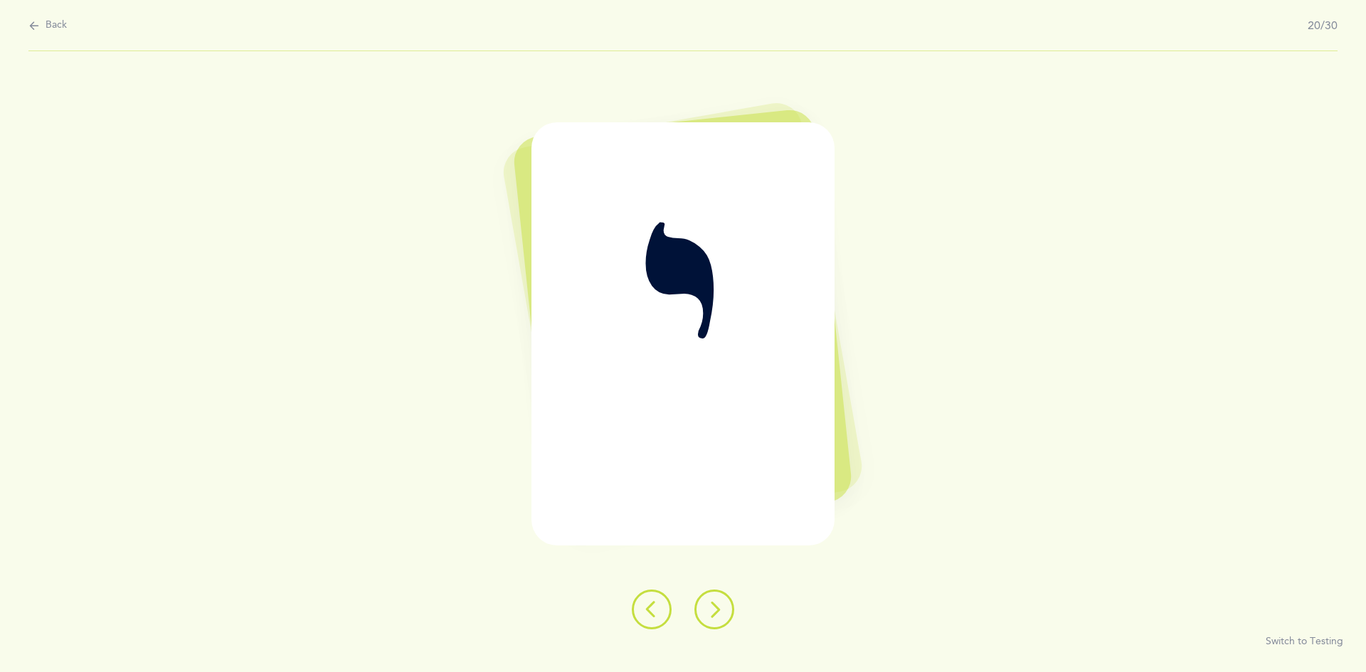
click at [708, 610] on icon at bounding box center [714, 609] width 17 height 17
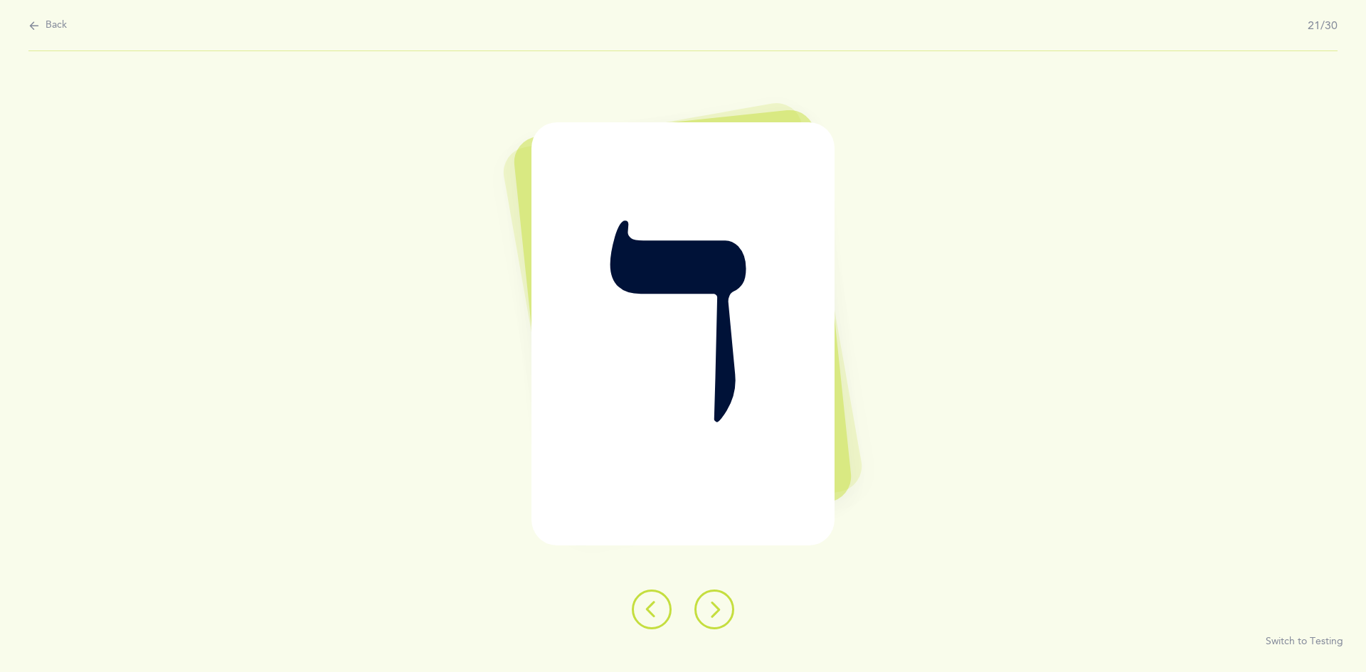
click at [711, 607] on icon at bounding box center [714, 609] width 17 height 17
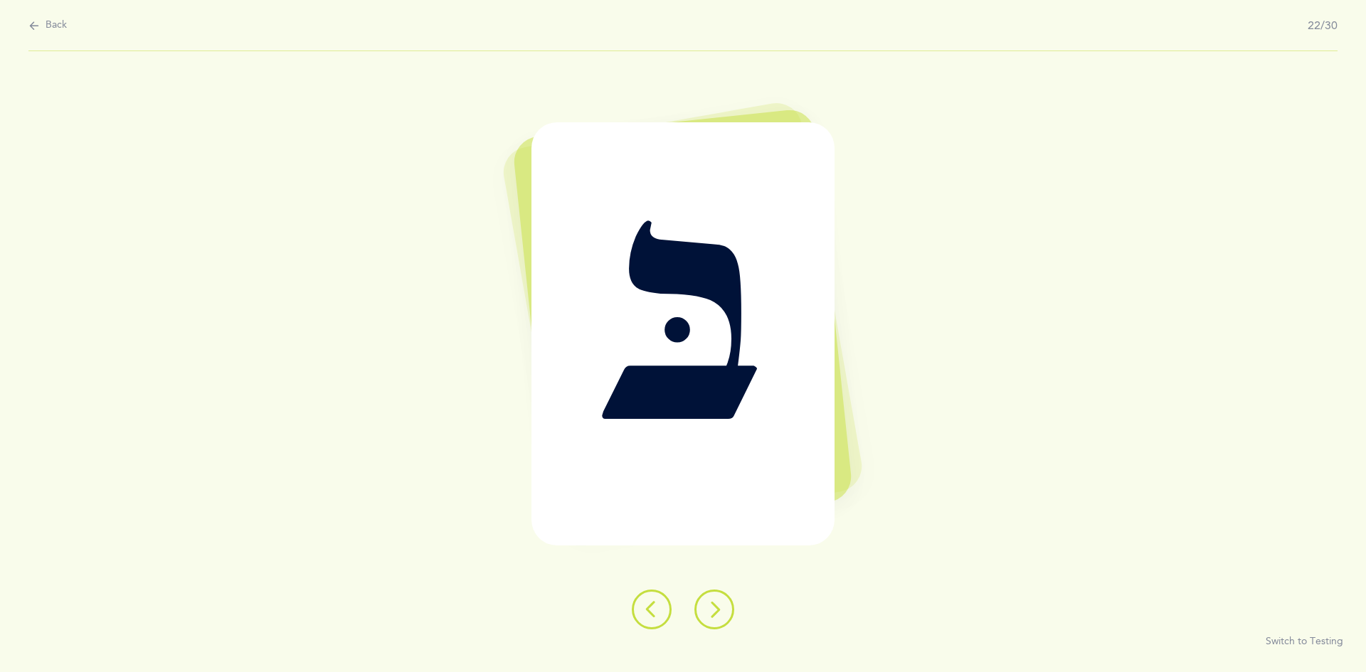
click at [708, 612] on icon at bounding box center [714, 609] width 17 height 17
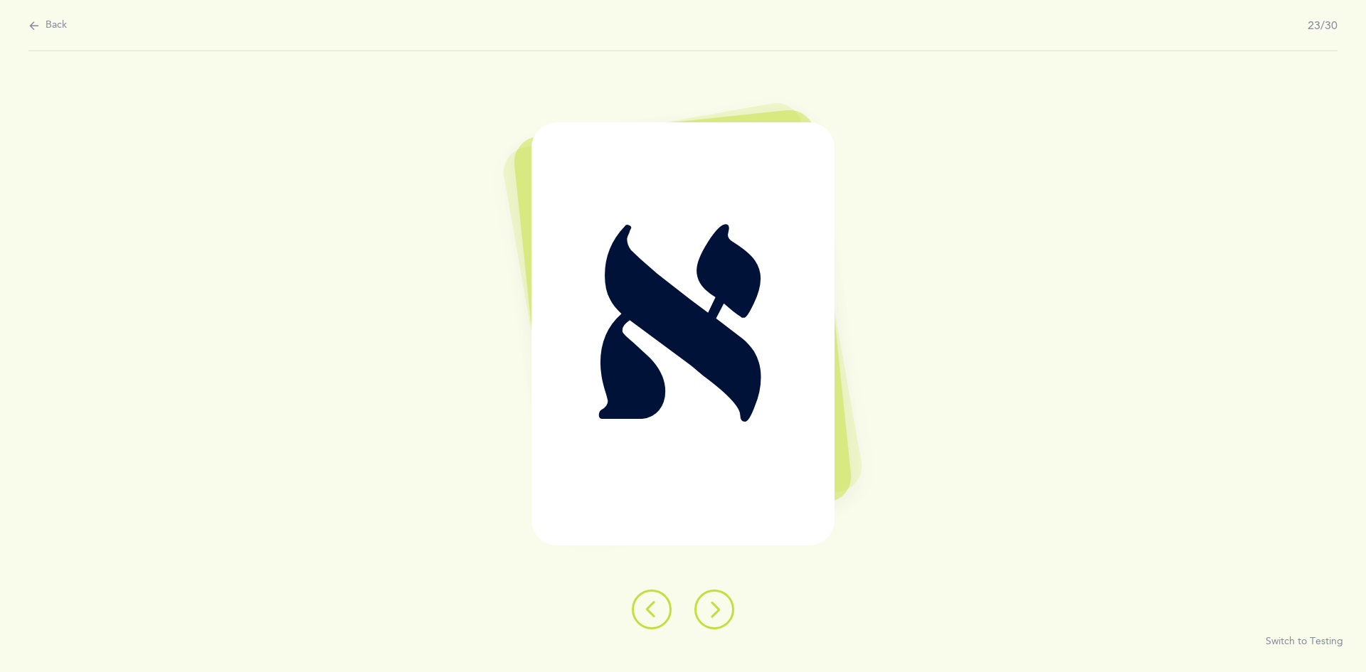
click at [710, 603] on icon at bounding box center [714, 609] width 17 height 17
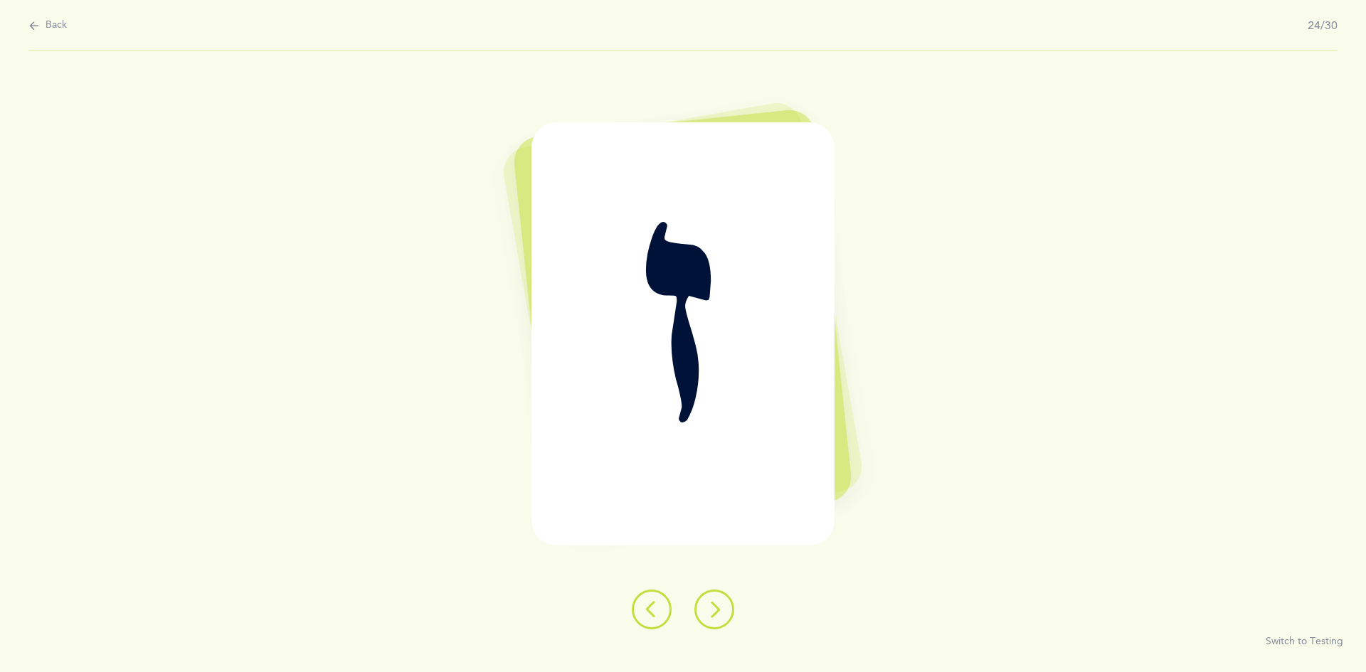
click at [709, 607] on icon at bounding box center [714, 609] width 17 height 17
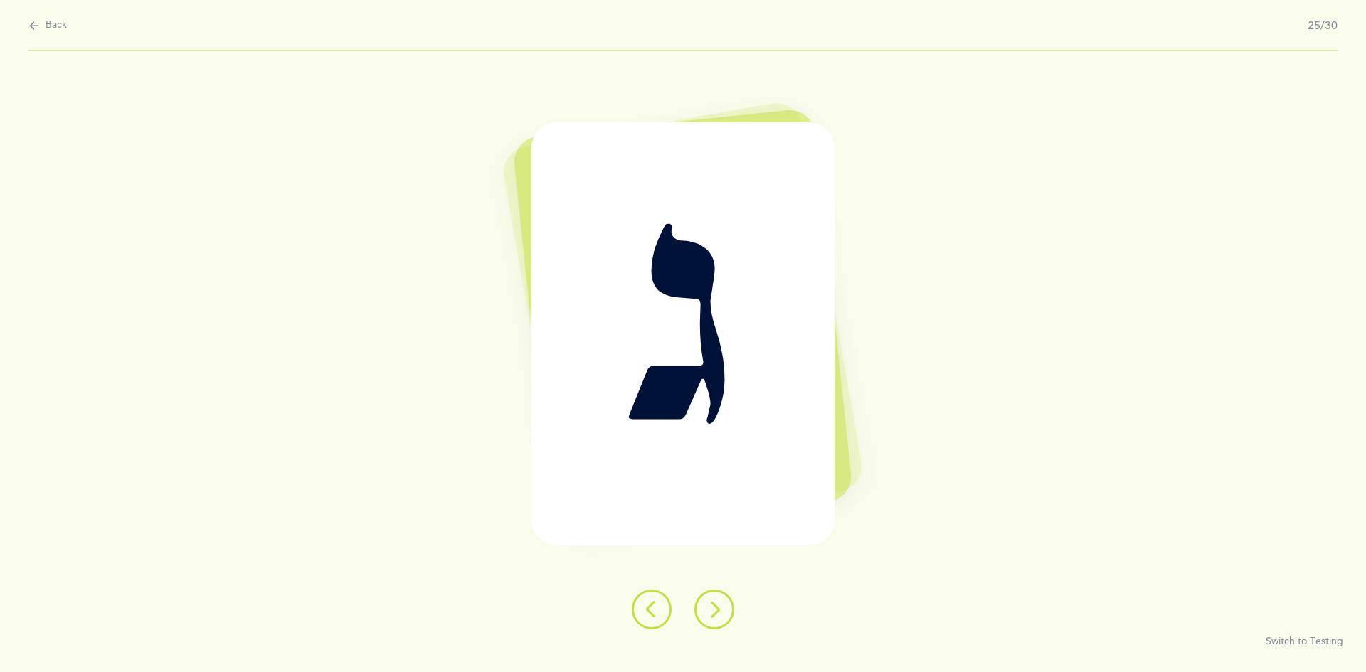
click at [709, 610] on icon at bounding box center [714, 609] width 17 height 17
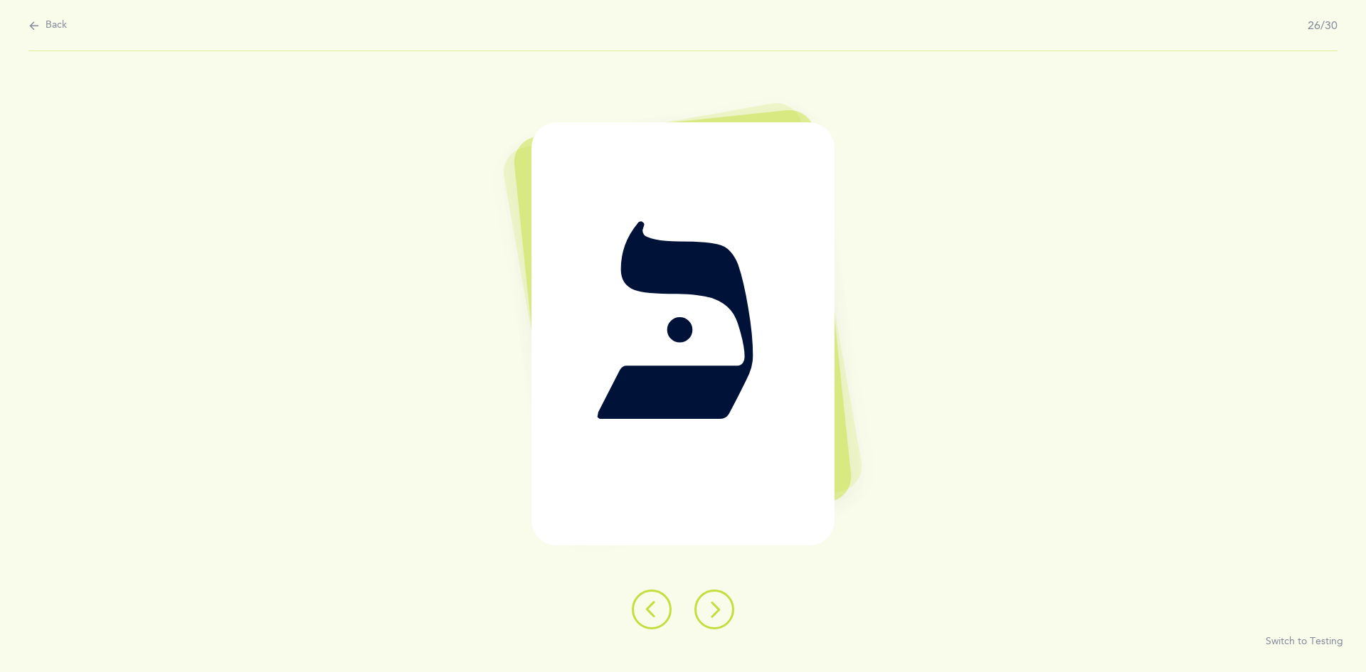
click at [710, 605] on icon at bounding box center [714, 609] width 17 height 17
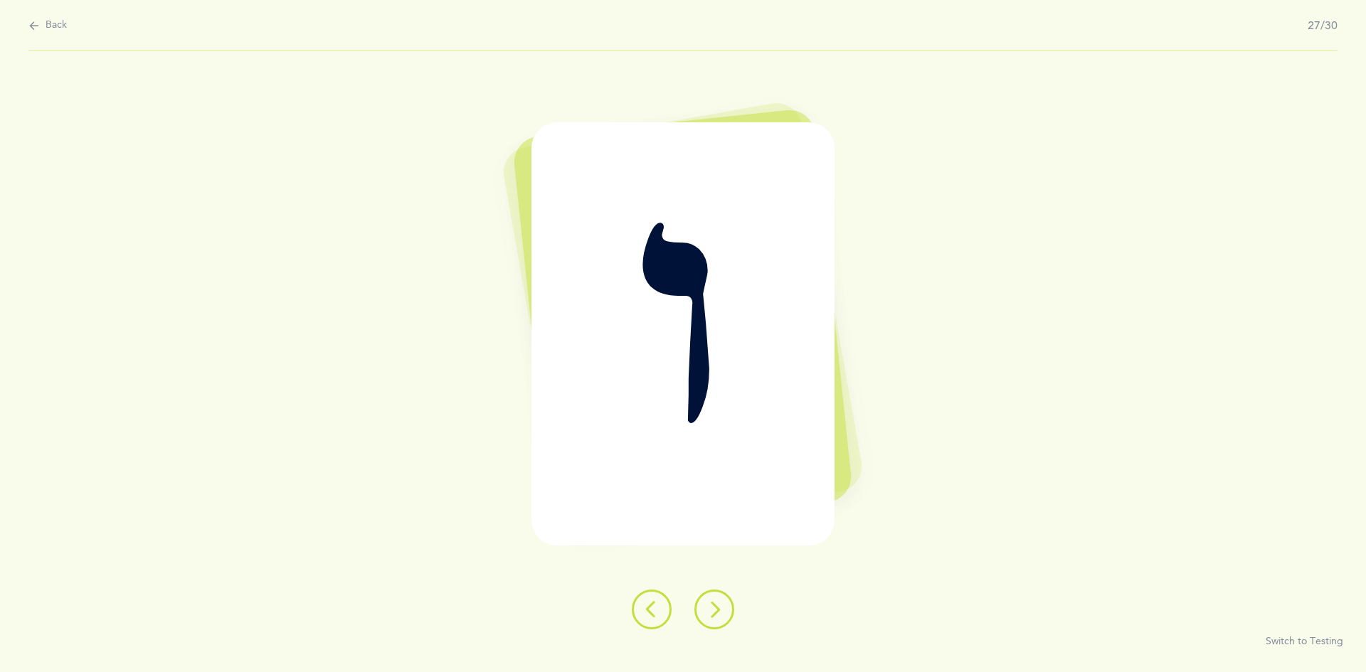
click at [709, 607] on icon at bounding box center [714, 609] width 17 height 17
click at [707, 605] on icon at bounding box center [714, 609] width 17 height 17
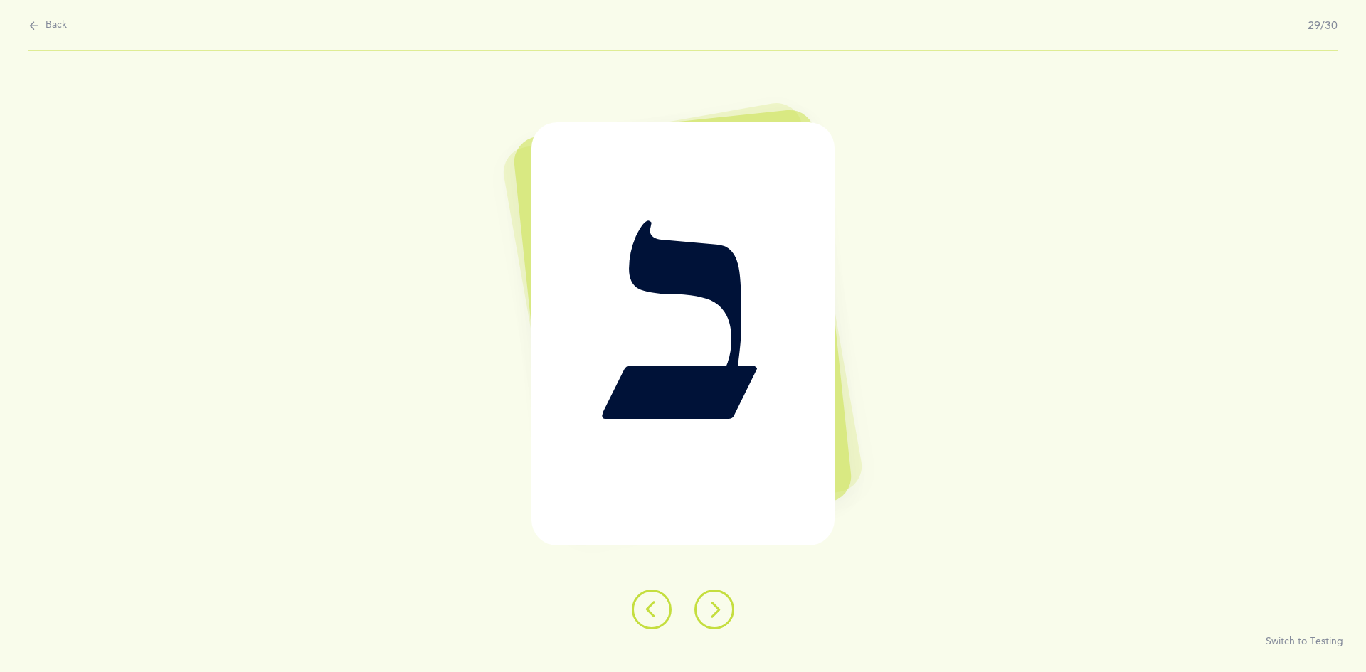
click at [715, 603] on icon at bounding box center [714, 609] width 17 height 17
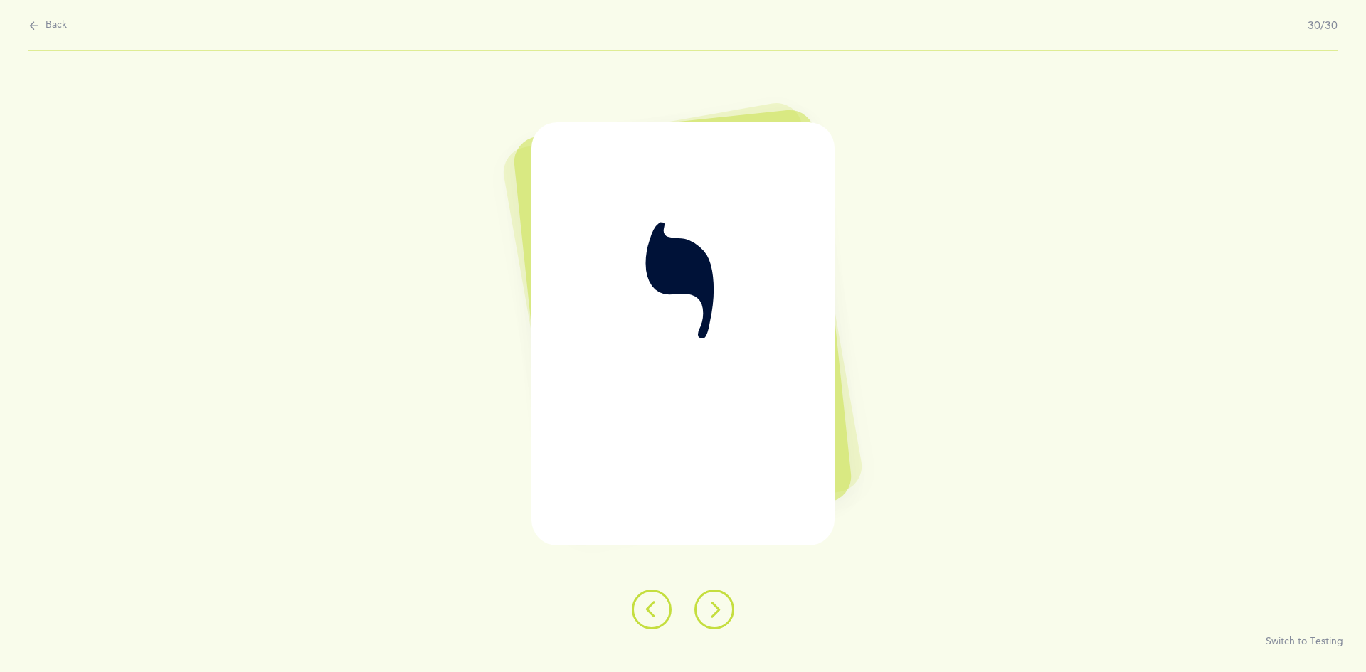
click at [714, 597] on button at bounding box center [714, 610] width 40 height 40
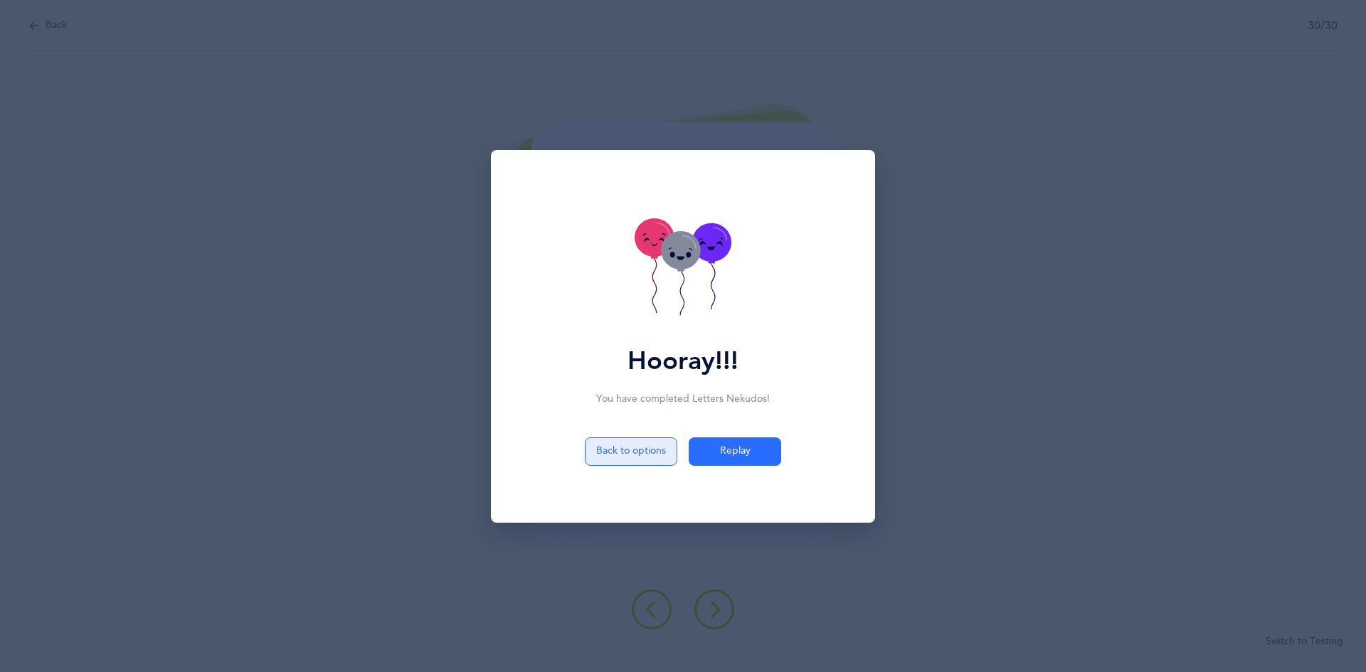
click at [637, 449] on button "Back to options" at bounding box center [631, 451] width 92 height 28
select select "83"
select select "single"
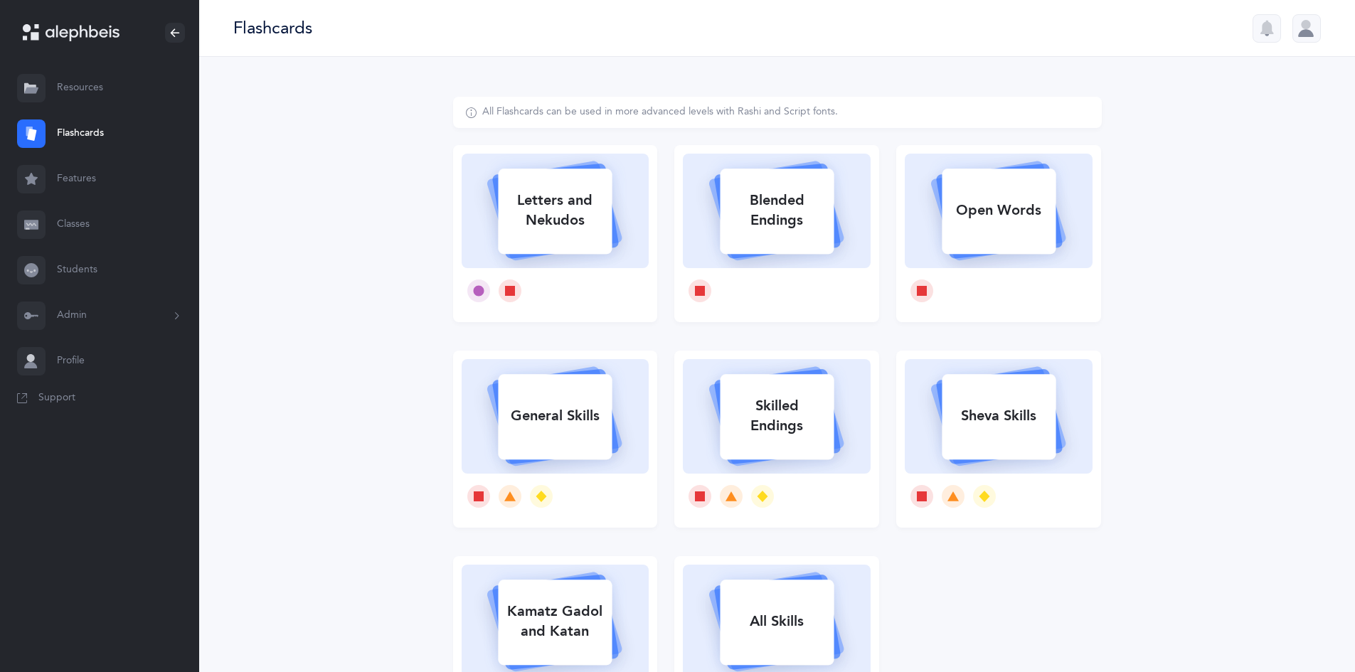
click at [581, 208] on div "Letters and Nekudos" at bounding box center [555, 210] width 114 height 57
select select
select select "single"
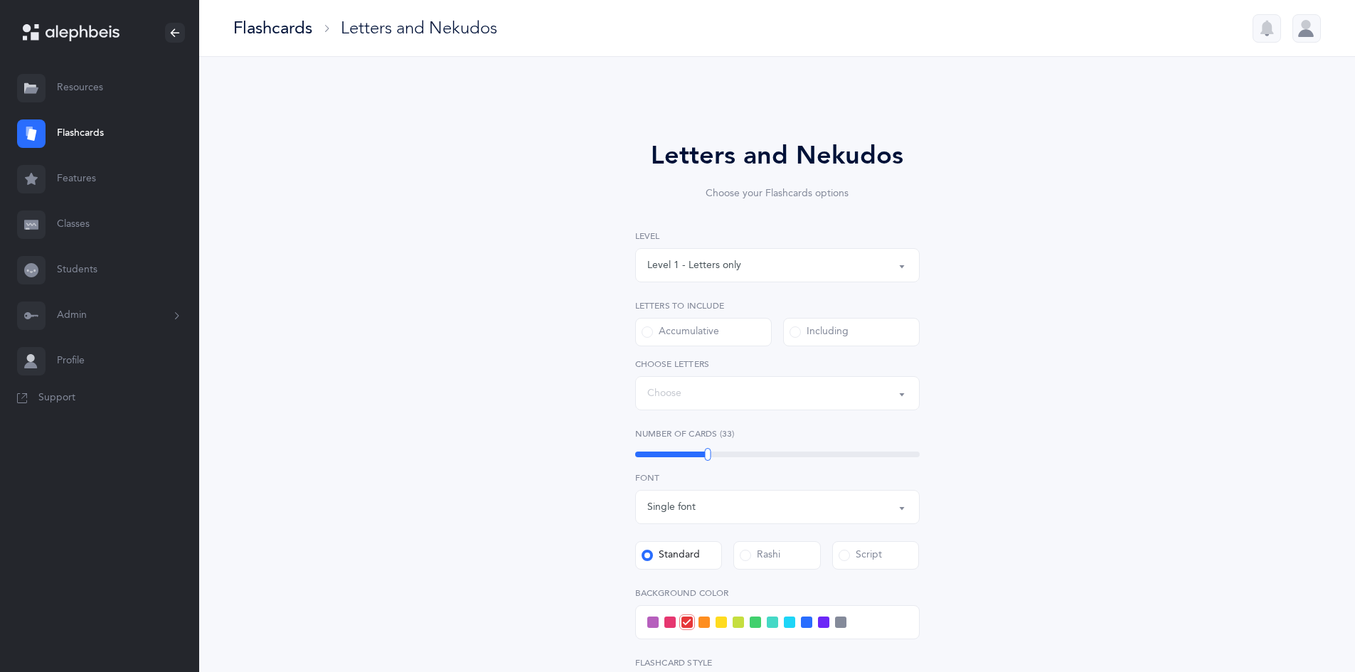
select select "27"
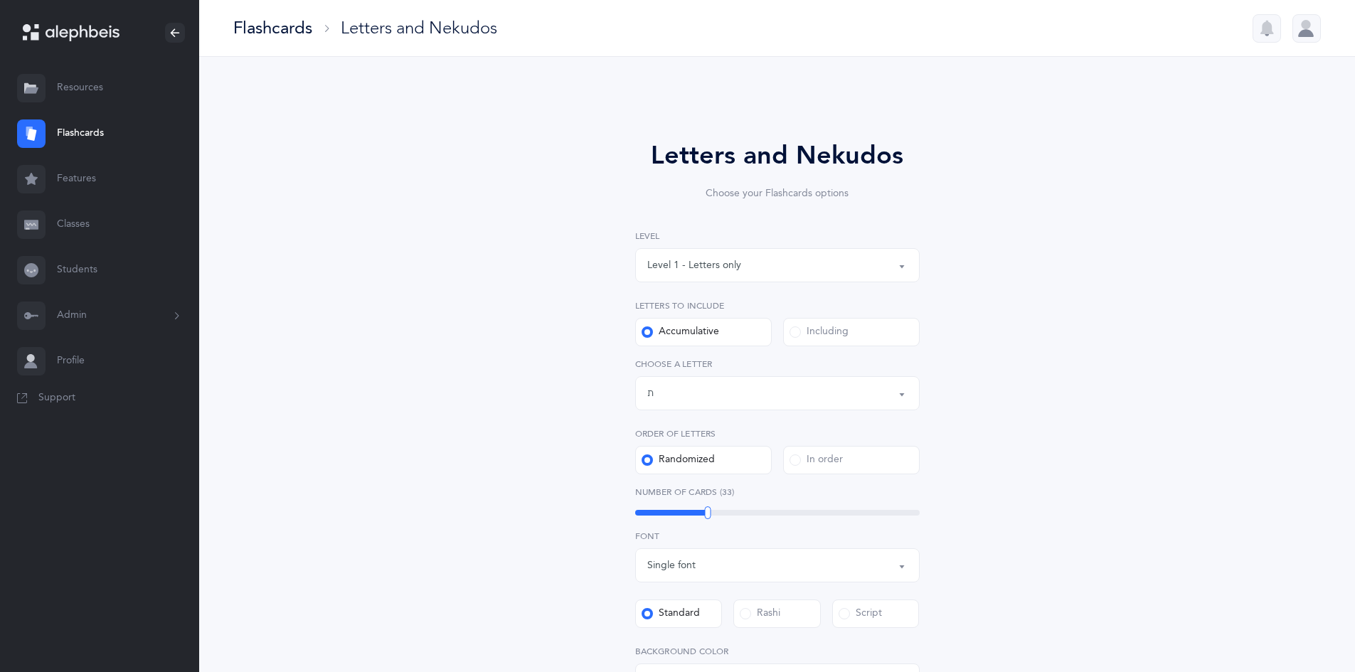
click at [858, 338] on label "Including" at bounding box center [851, 332] width 137 height 28
click at [0, 0] on input "Including" at bounding box center [0, 0] width 0 height 0
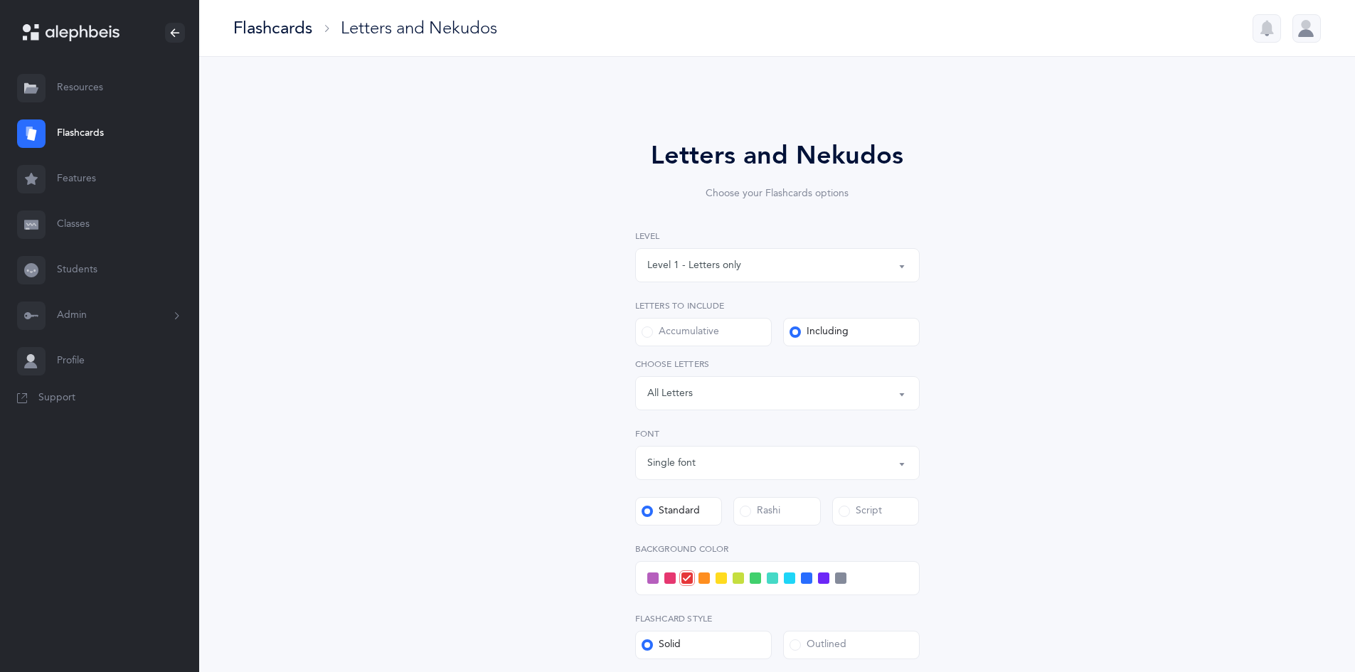
click at [863, 398] on div "Letters: All Letters" at bounding box center [777, 393] width 260 height 24
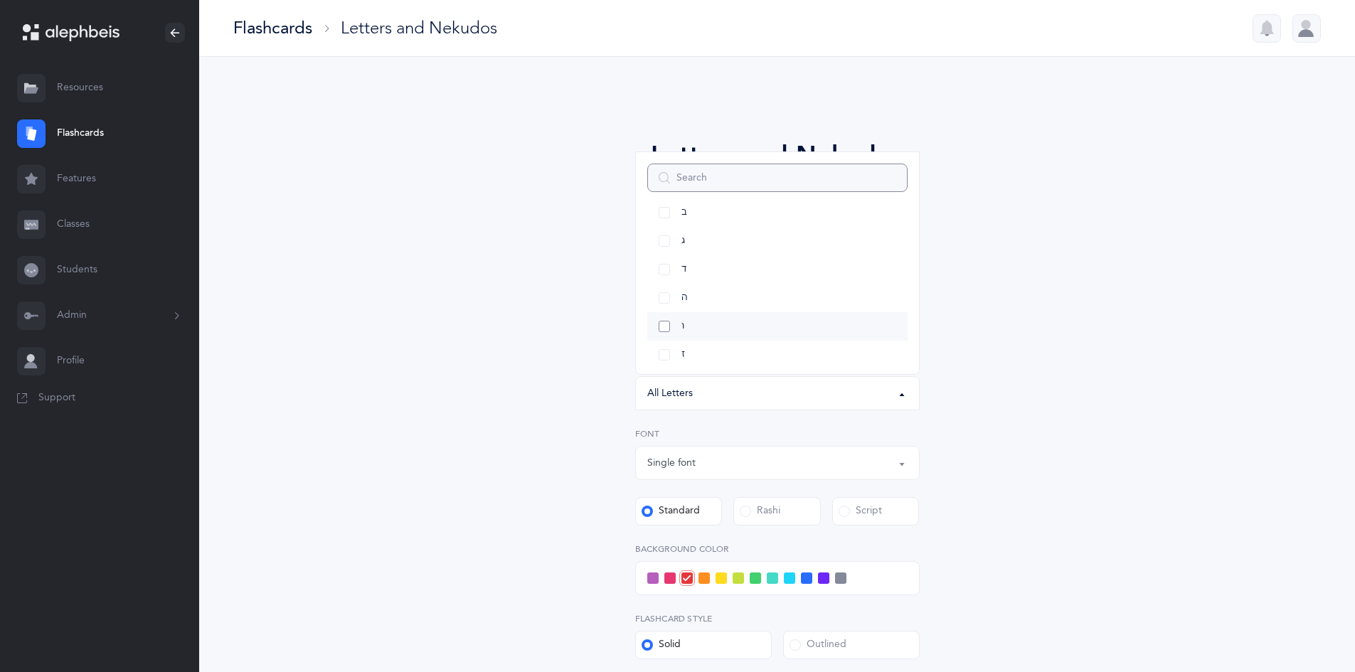
scroll to position [71, 0]
click at [782, 225] on link "בּ" at bounding box center [777, 215] width 260 height 28
select select "81"
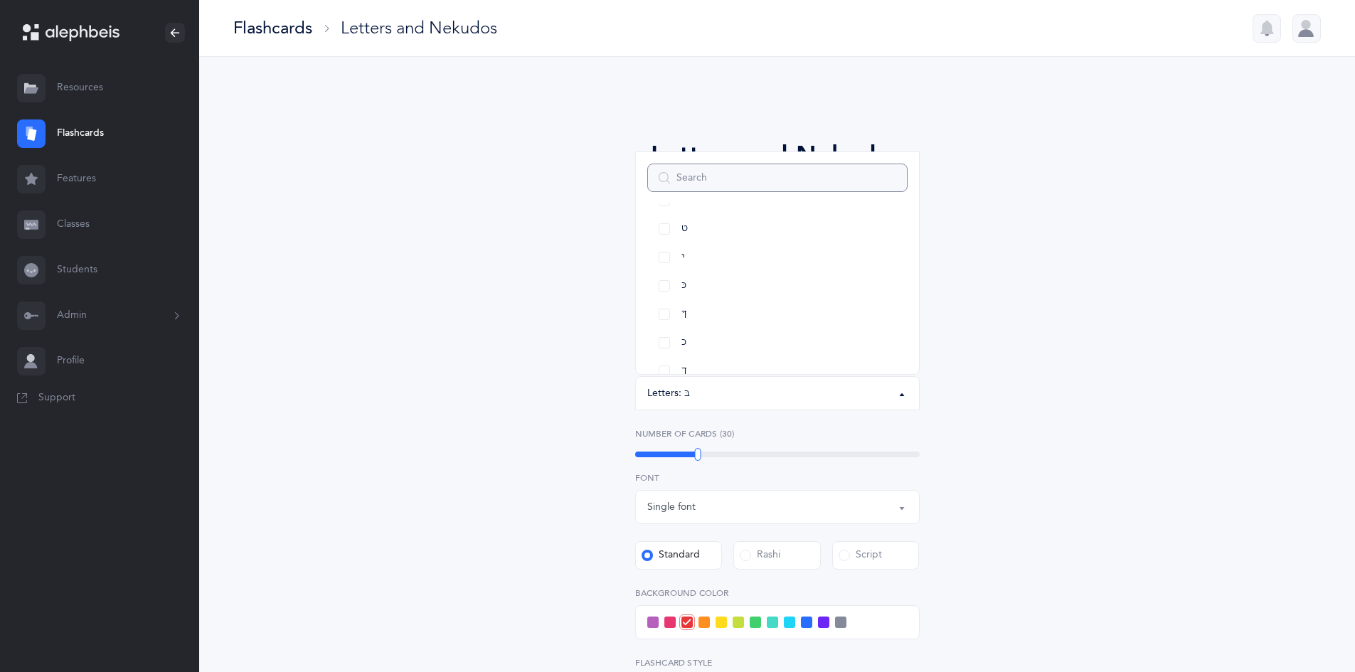
scroll to position [356, 0]
click at [759, 215] on link "כּ" at bounding box center [777, 215] width 260 height 28
click at [752, 241] on link "ךּ" at bounding box center [777, 243] width 260 height 28
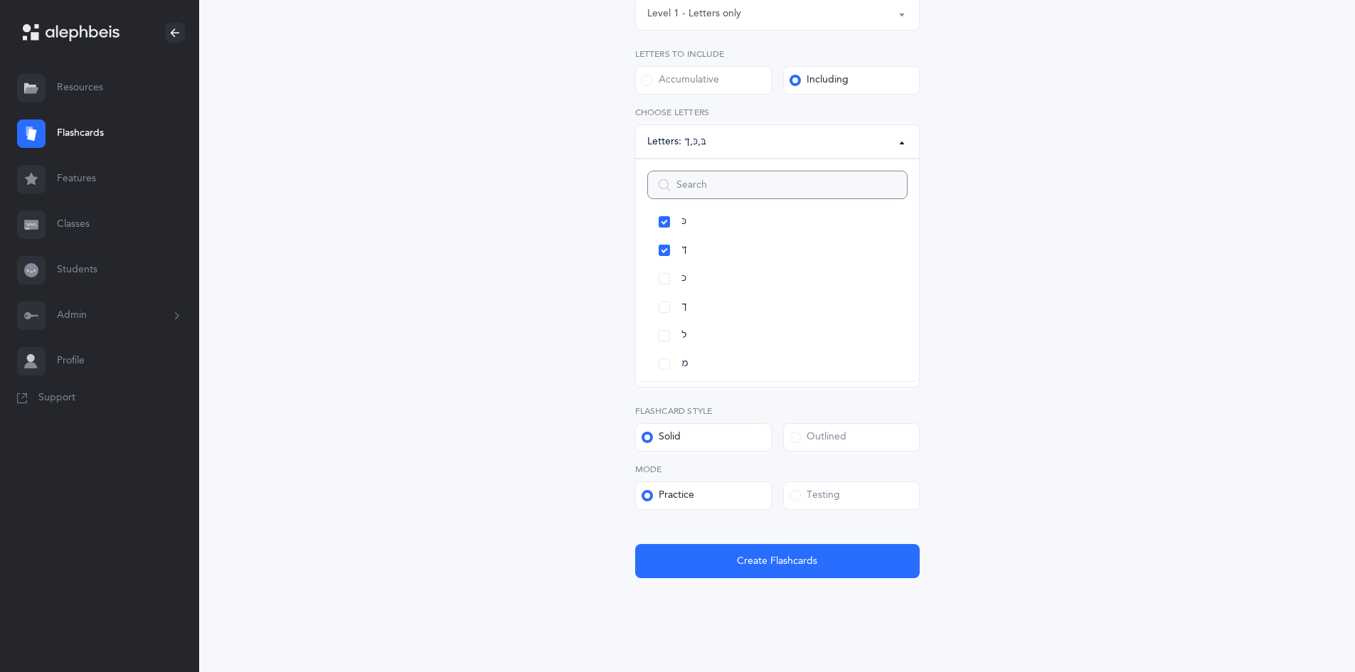
scroll to position [272, 0]
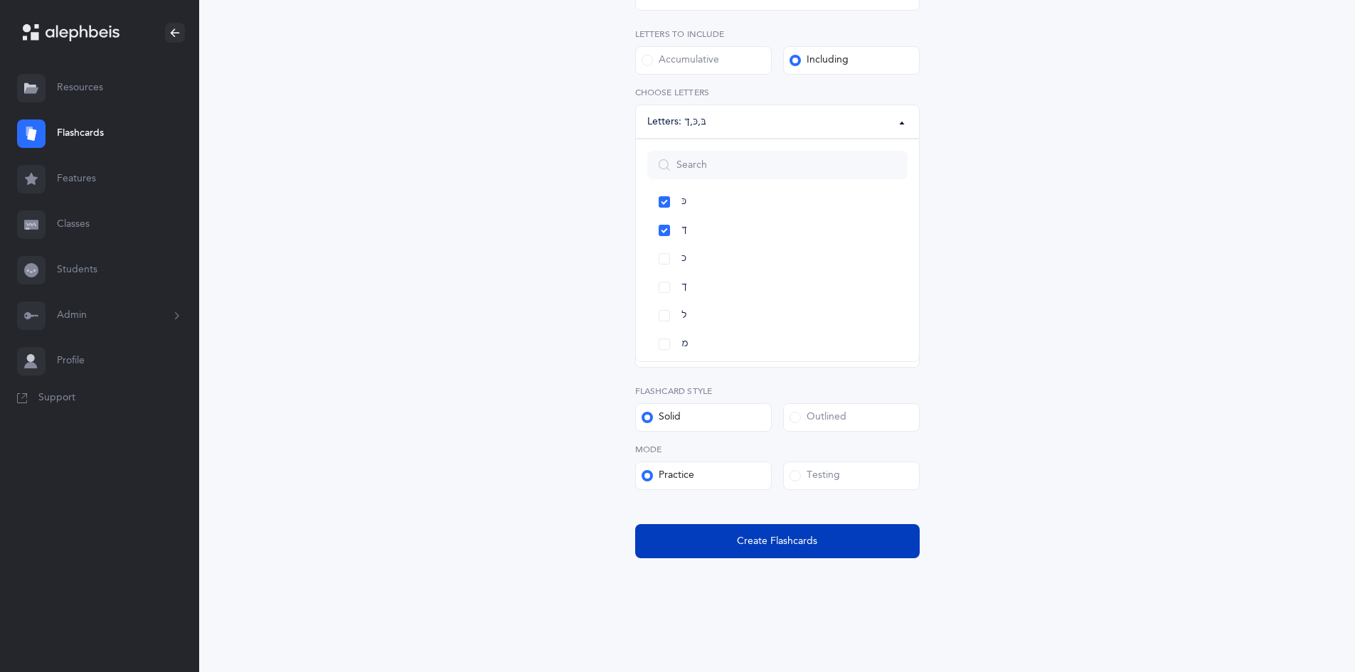
click at [767, 542] on span "Create Flashcards" at bounding box center [777, 541] width 80 height 15
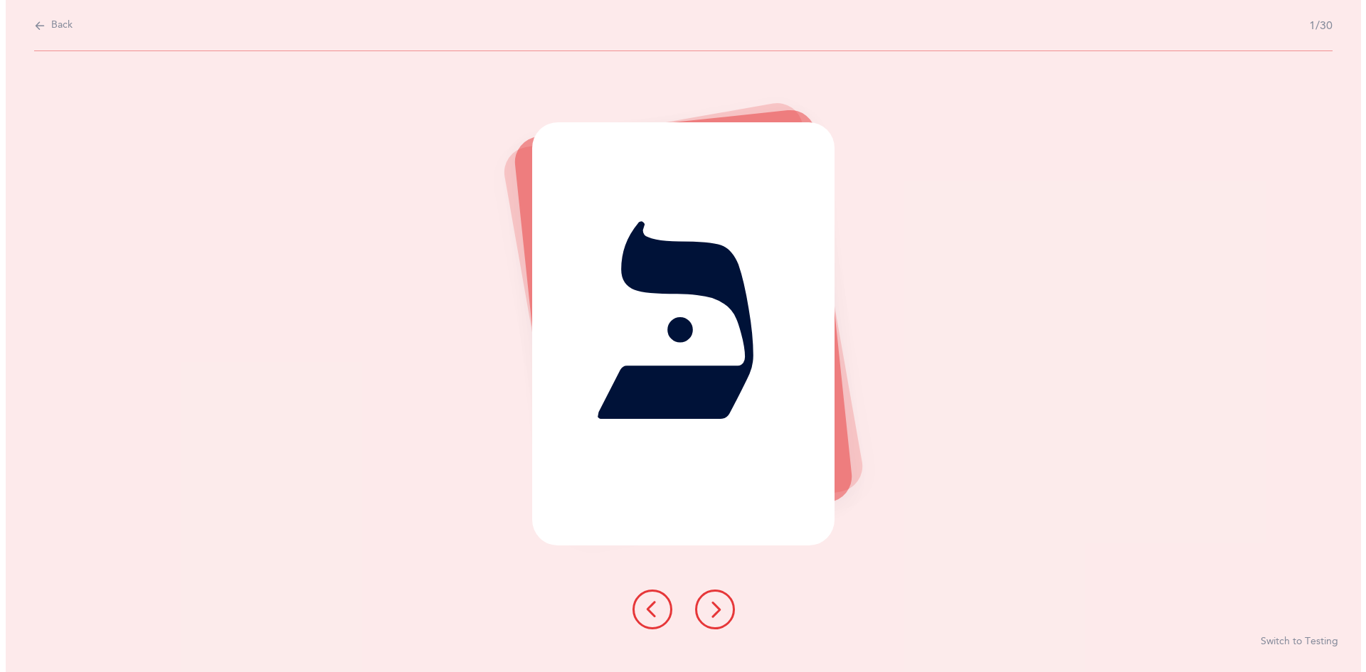
scroll to position [0, 0]
click at [711, 600] on button at bounding box center [714, 610] width 40 height 40
click at [706, 599] on button at bounding box center [714, 610] width 40 height 40
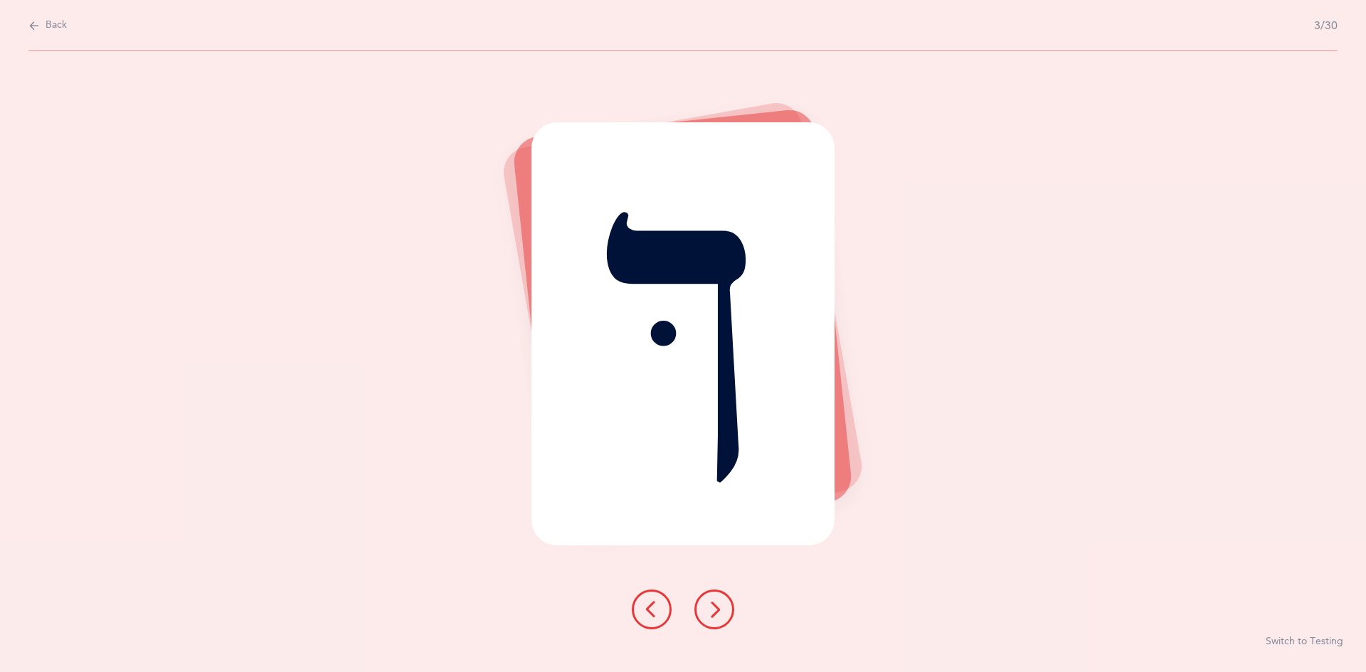
click at [714, 609] on icon at bounding box center [714, 609] width 17 height 17
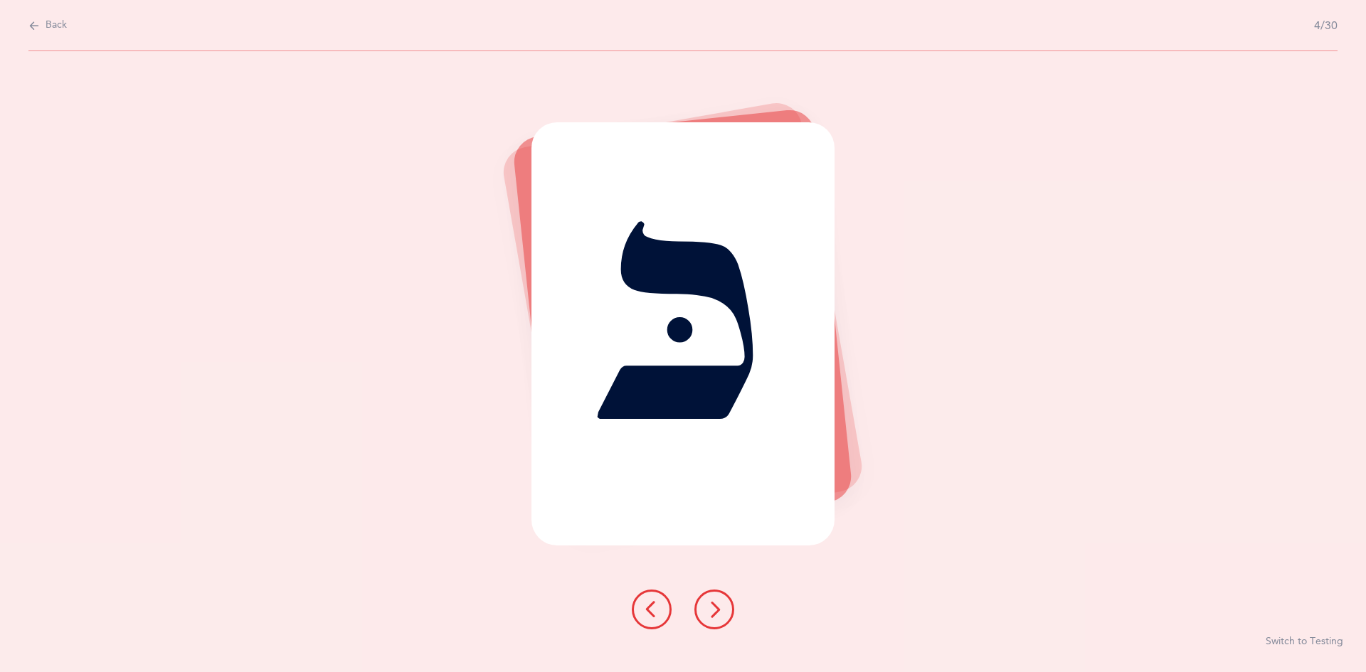
click at [713, 601] on icon at bounding box center [714, 609] width 17 height 17
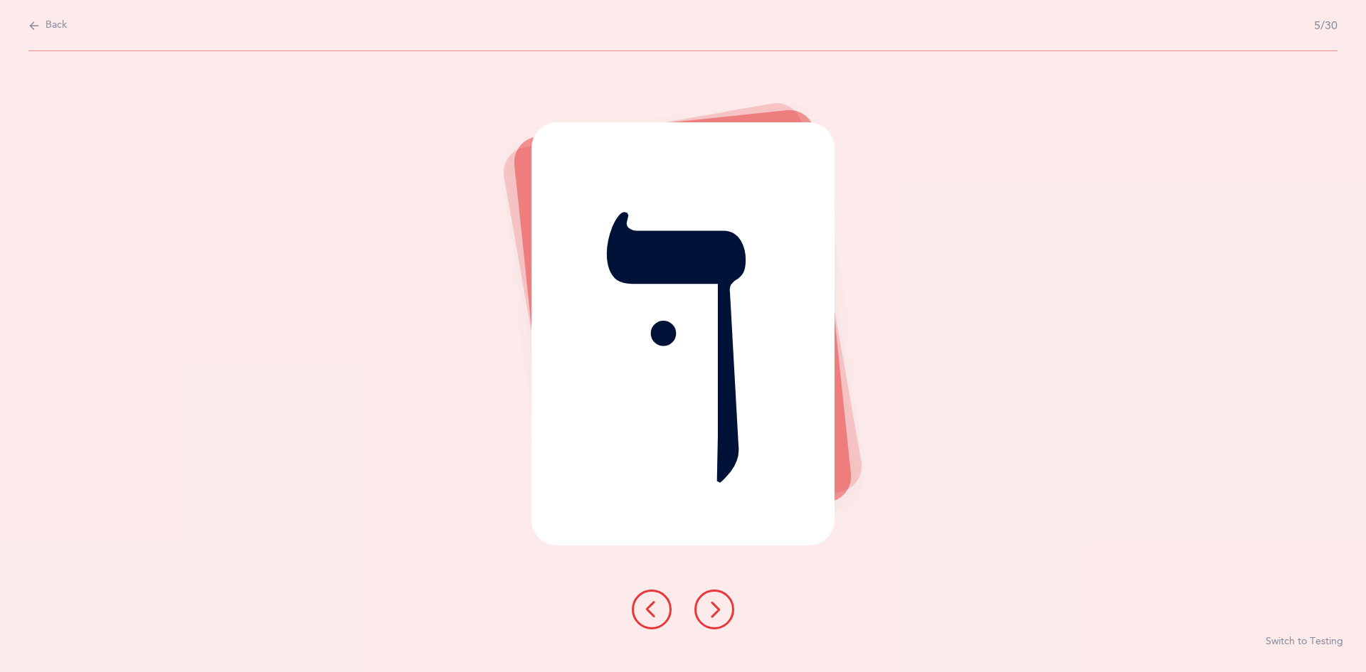
click at [713, 597] on button at bounding box center [714, 610] width 40 height 40
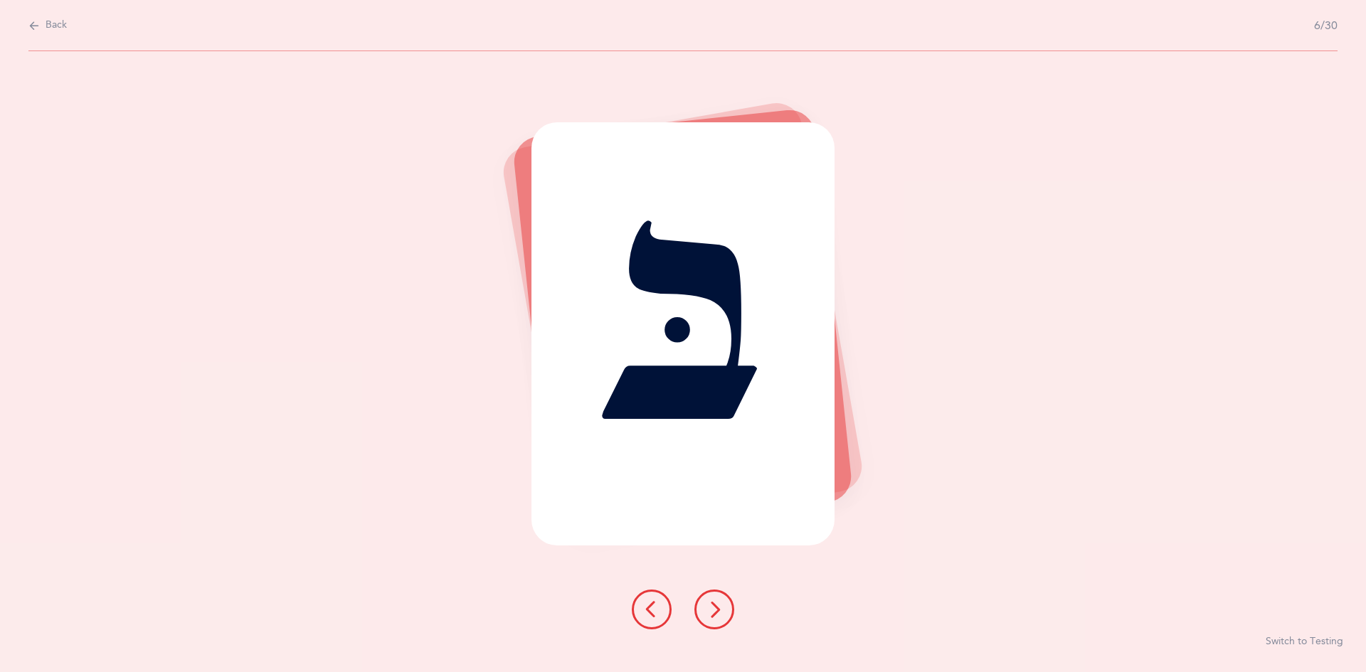
click at [711, 604] on icon at bounding box center [714, 609] width 17 height 17
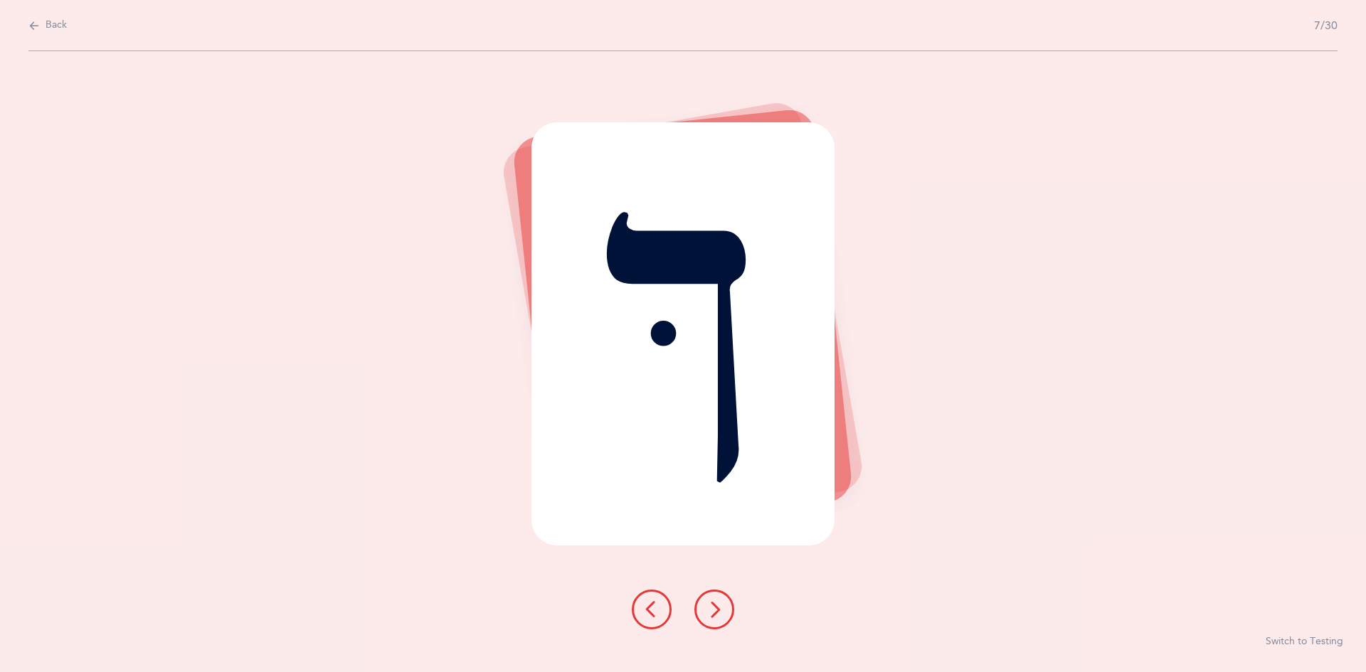
click at [695, 605] on button at bounding box center [714, 610] width 40 height 40
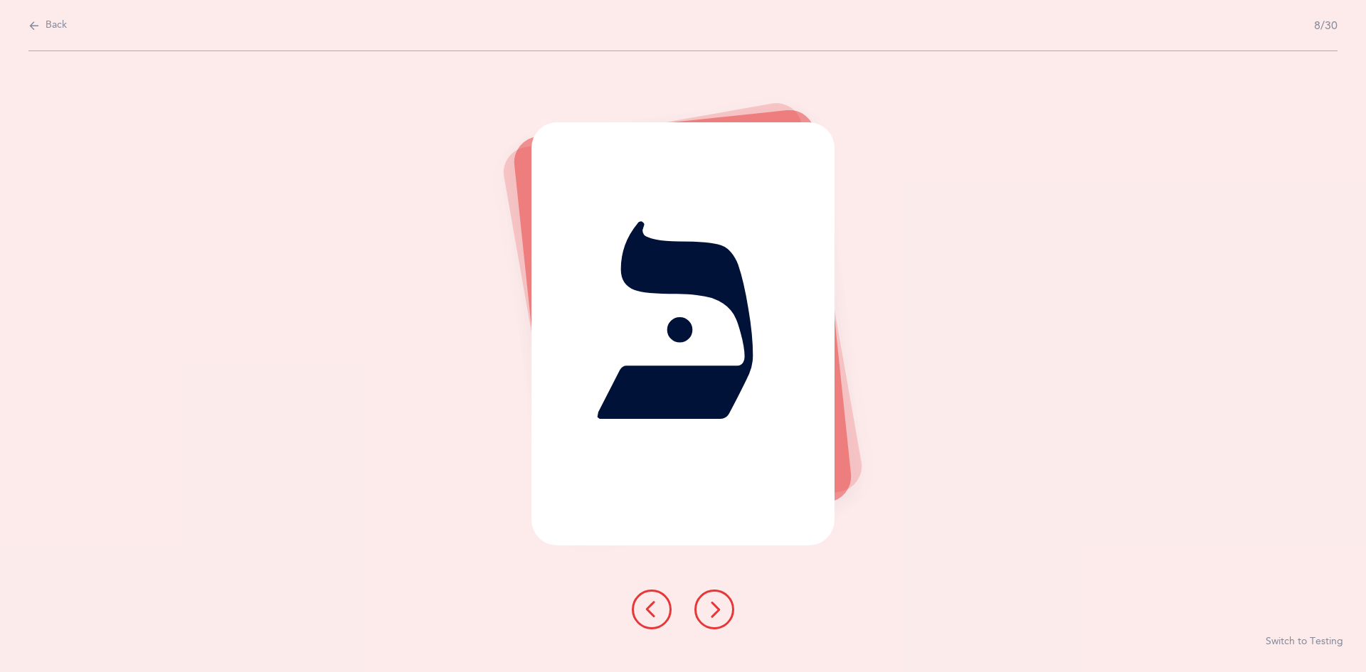
click at [716, 612] on icon at bounding box center [714, 609] width 17 height 17
click at [712, 605] on icon at bounding box center [714, 609] width 17 height 17
click at [713, 606] on icon at bounding box center [714, 609] width 17 height 17
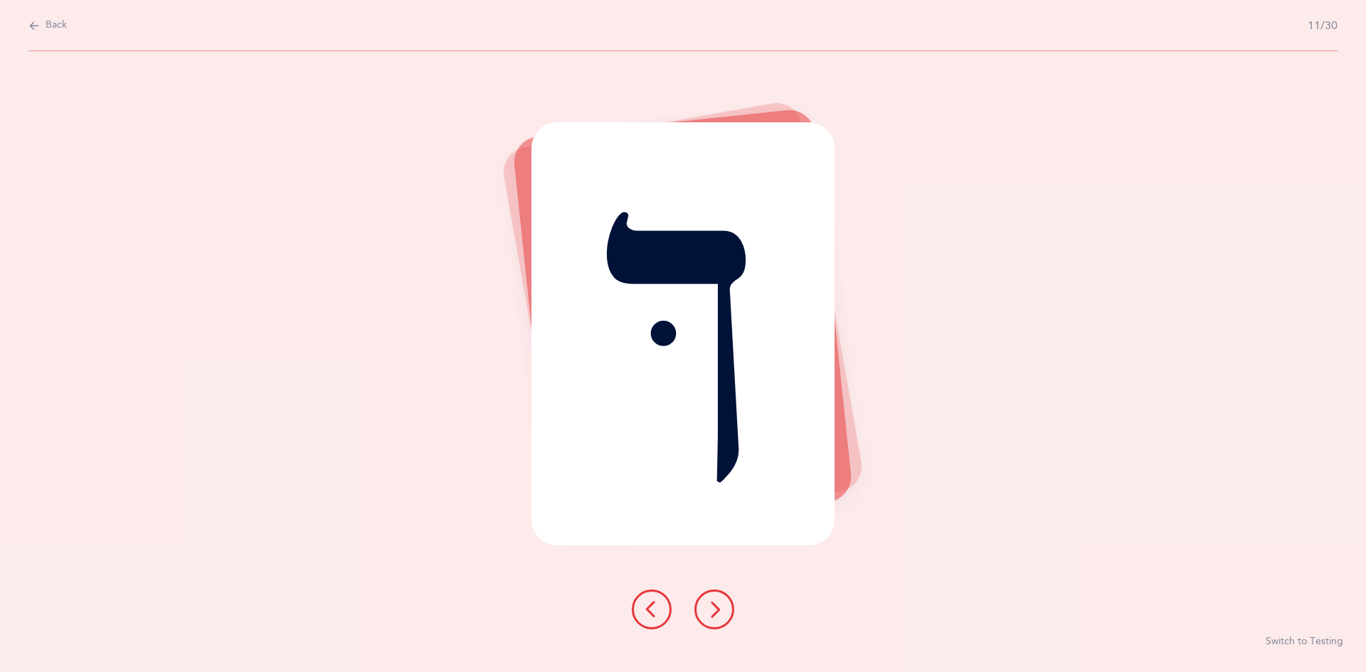
click at [716, 605] on icon at bounding box center [714, 609] width 17 height 17
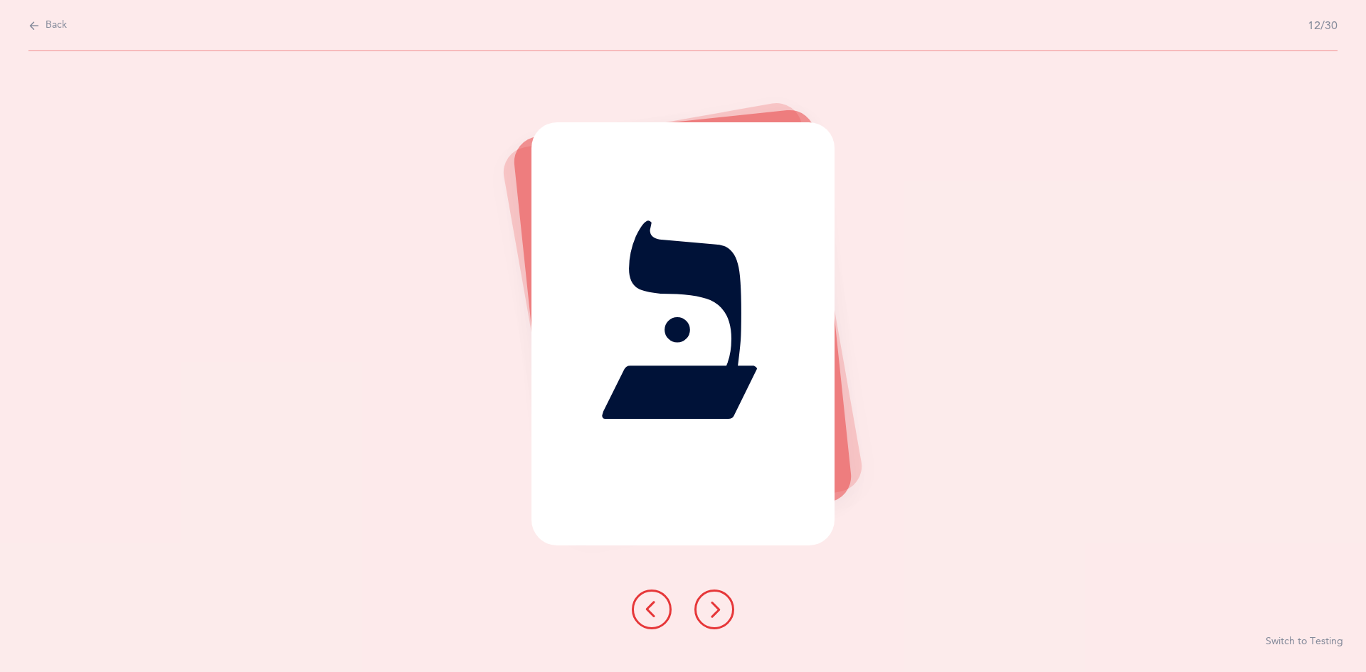
click at [713, 605] on icon at bounding box center [714, 609] width 17 height 17
click at [707, 607] on icon at bounding box center [714, 609] width 17 height 17
click at [713, 607] on icon at bounding box center [714, 609] width 17 height 17
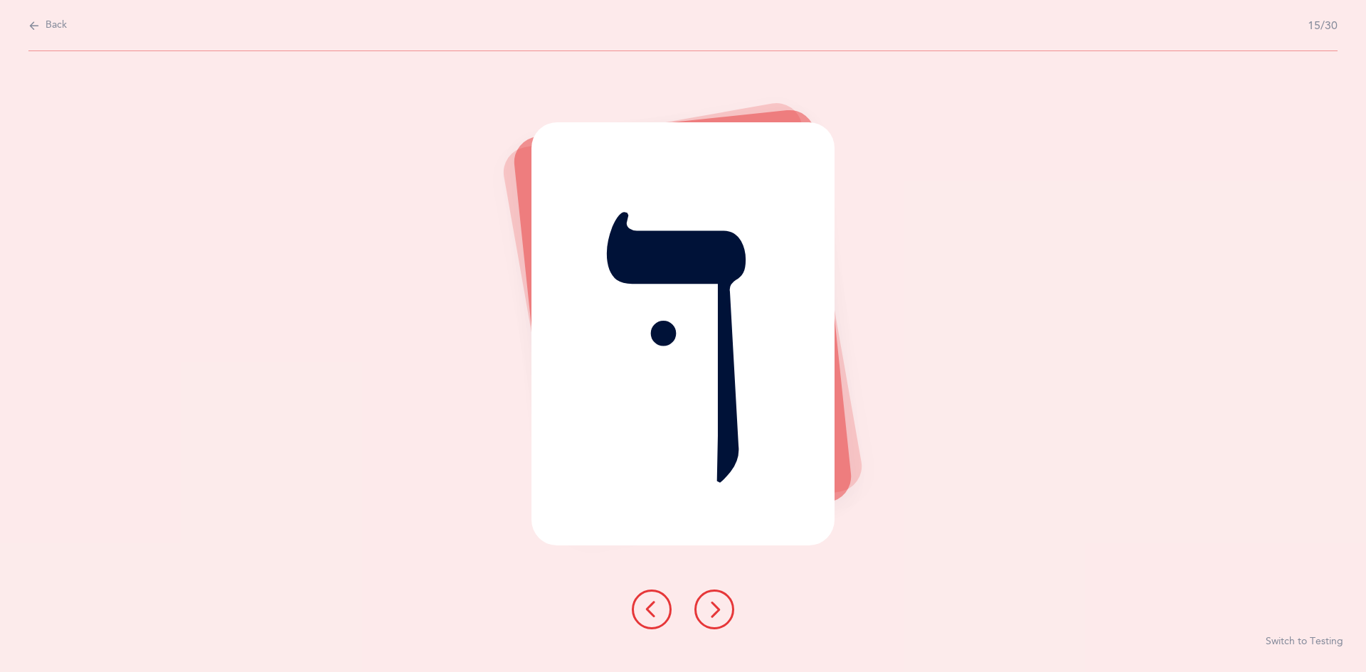
click at [713, 610] on icon at bounding box center [714, 609] width 17 height 17
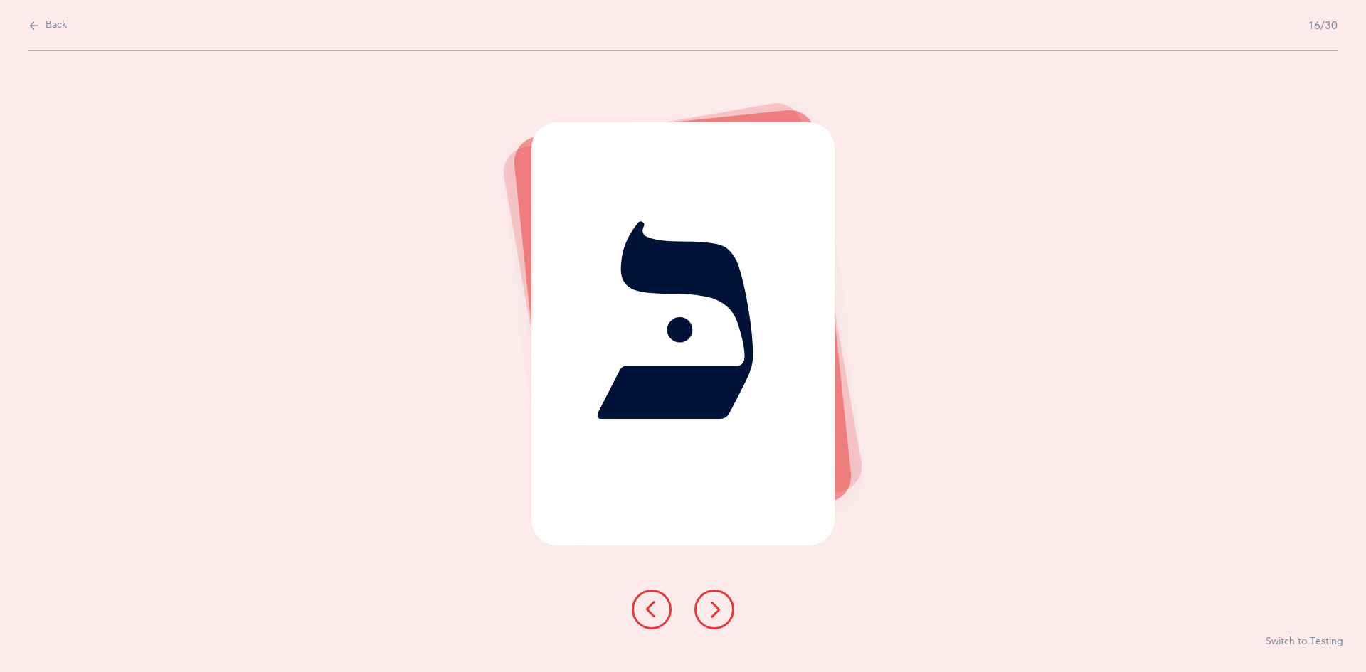
click at [715, 601] on icon at bounding box center [714, 609] width 17 height 17
click at [712, 608] on icon at bounding box center [714, 609] width 17 height 17
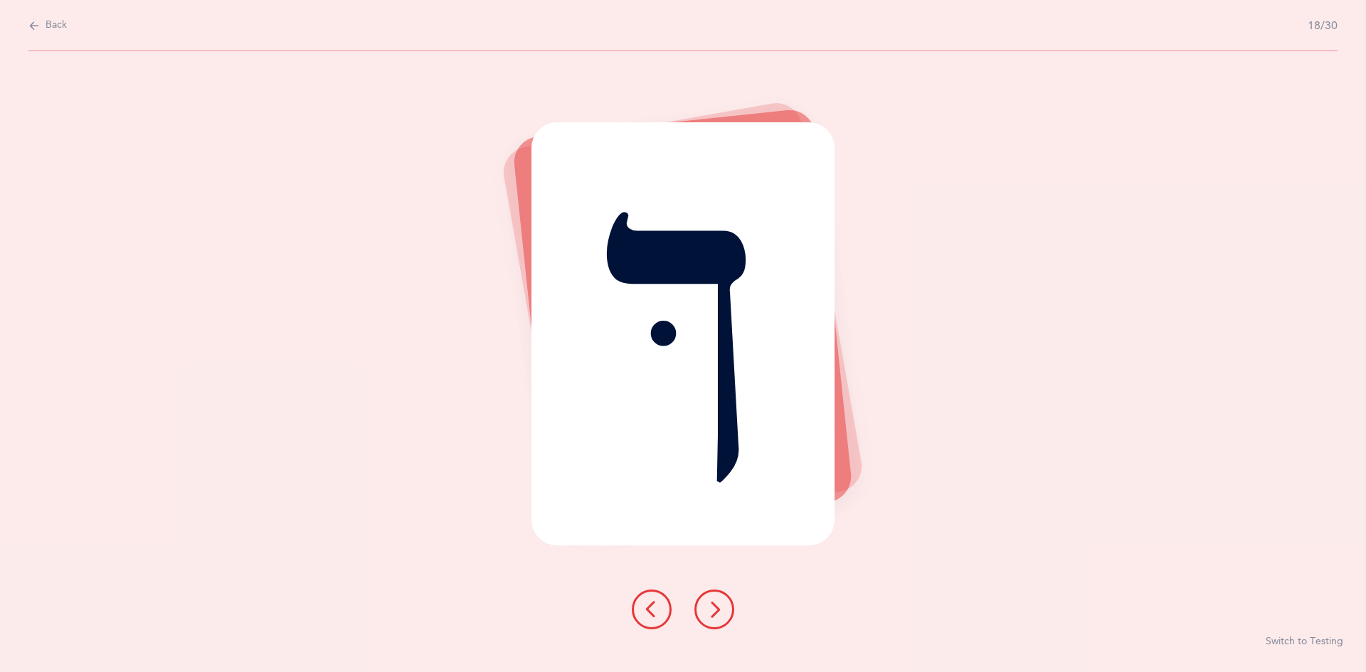
click at [717, 612] on icon at bounding box center [714, 609] width 17 height 17
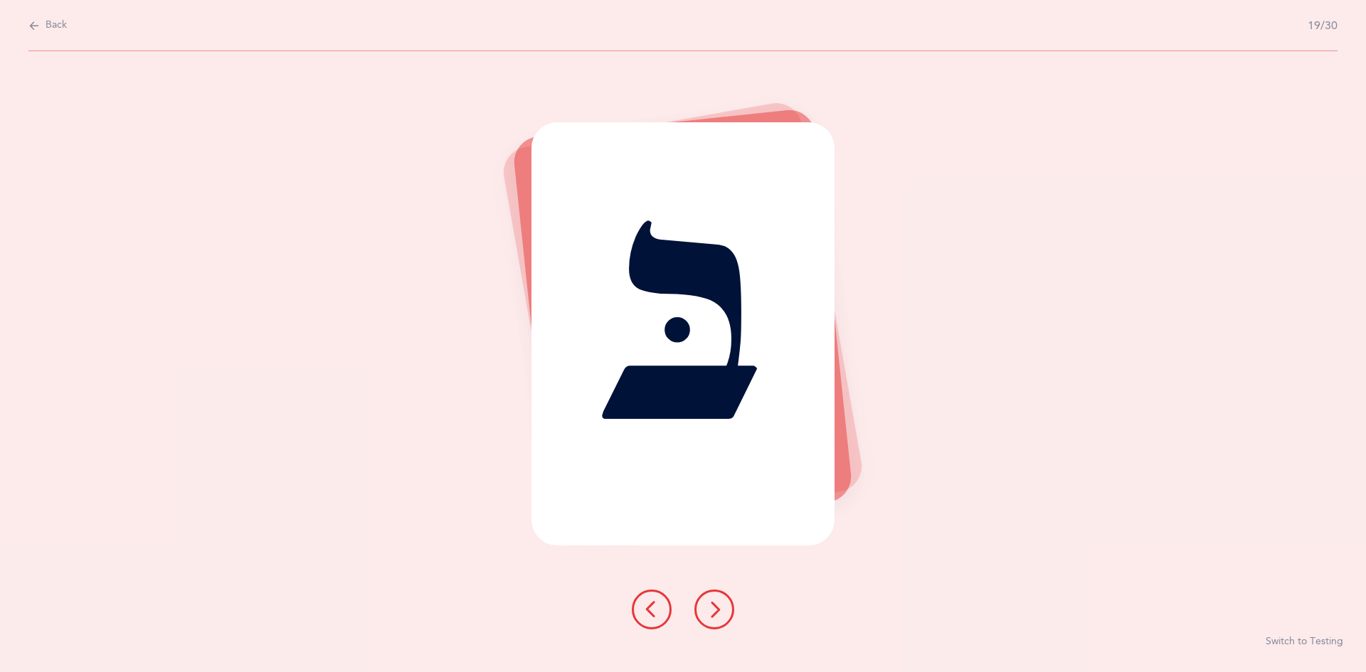
click at [717, 608] on icon at bounding box center [714, 609] width 17 height 17
click at [721, 608] on icon at bounding box center [714, 609] width 17 height 17
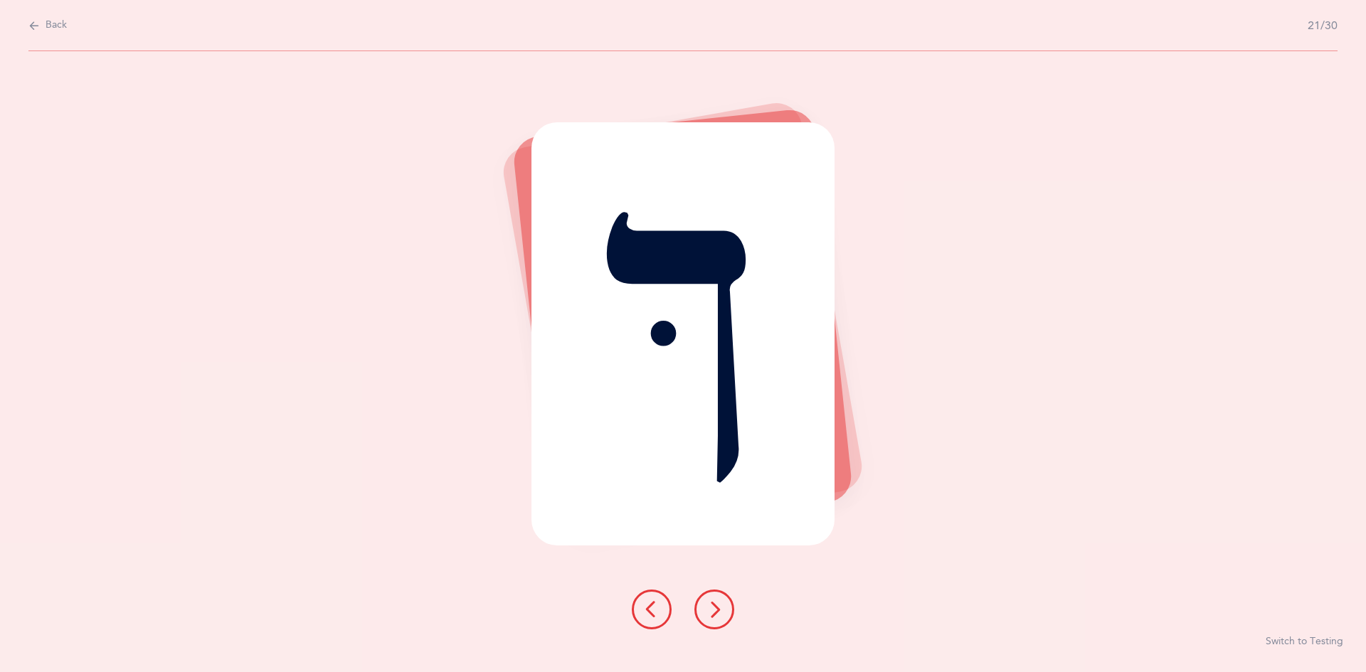
click at [717, 608] on icon at bounding box center [714, 609] width 17 height 17
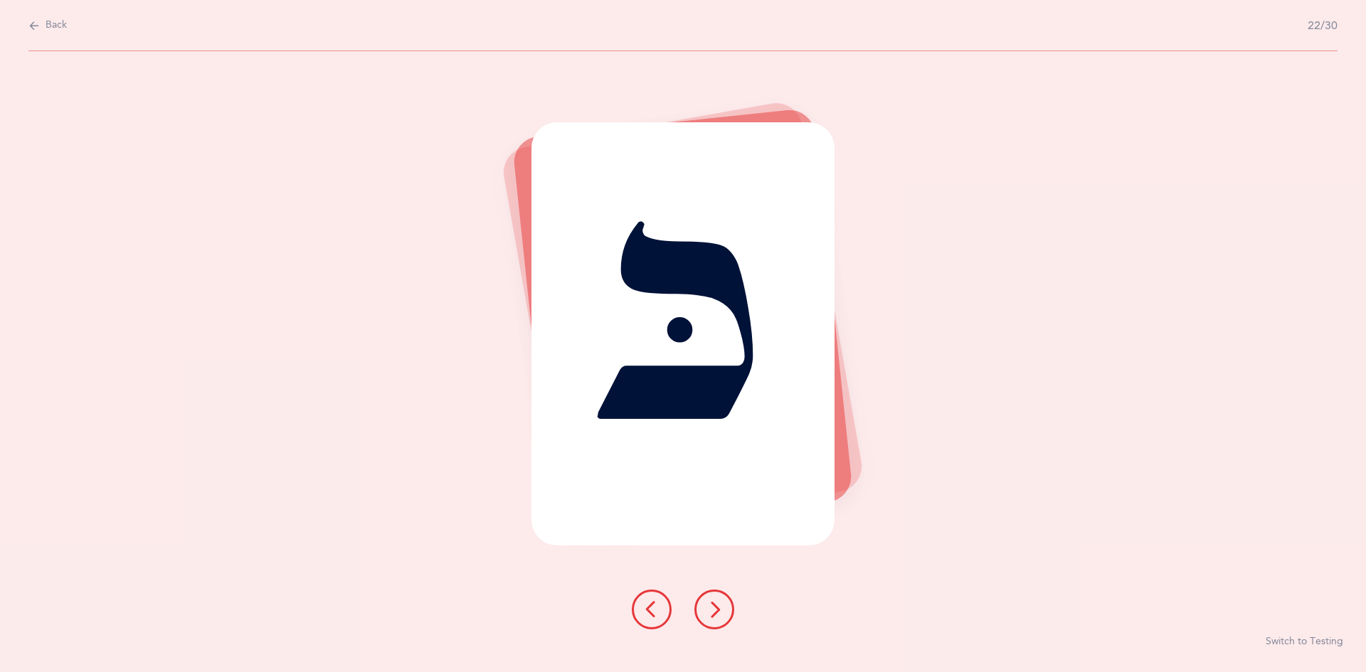
click at [711, 606] on icon at bounding box center [714, 609] width 17 height 17
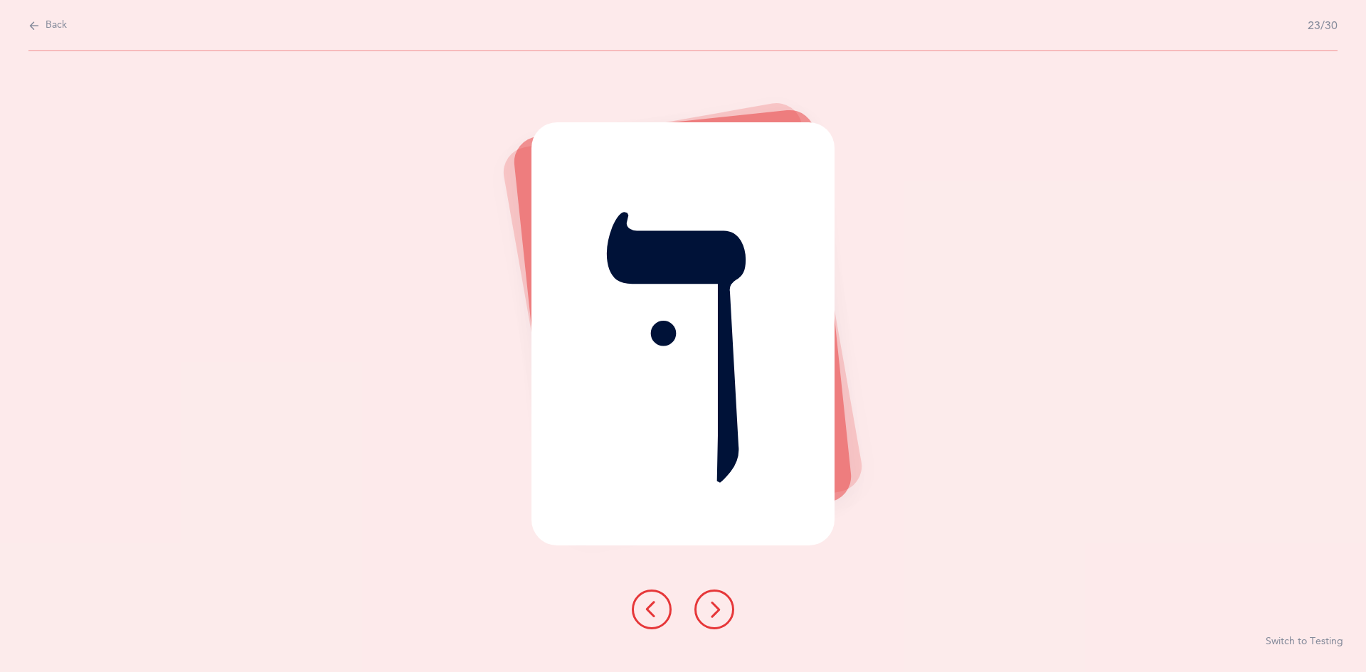
click at [720, 612] on icon at bounding box center [714, 609] width 17 height 17
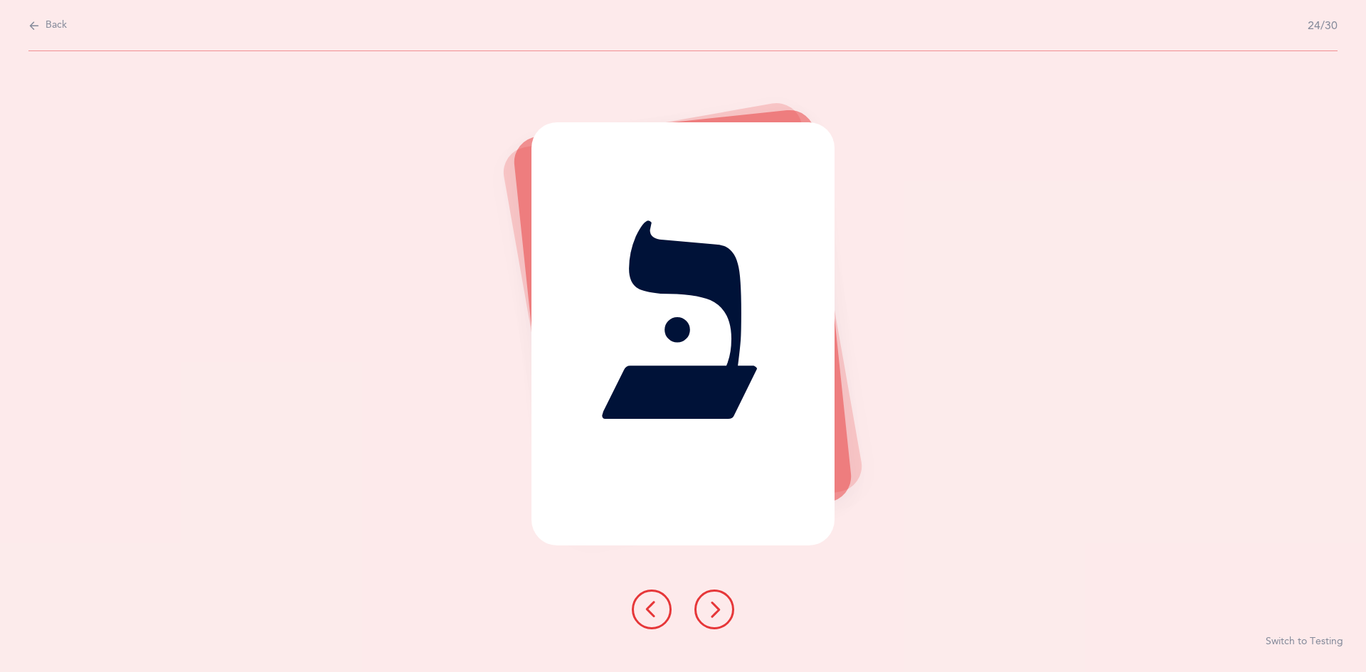
click at [705, 597] on button at bounding box center [714, 610] width 40 height 40
click at [711, 599] on button at bounding box center [714, 610] width 40 height 40
click at [703, 607] on button at bounding box center [714, 610] width 40 height 40
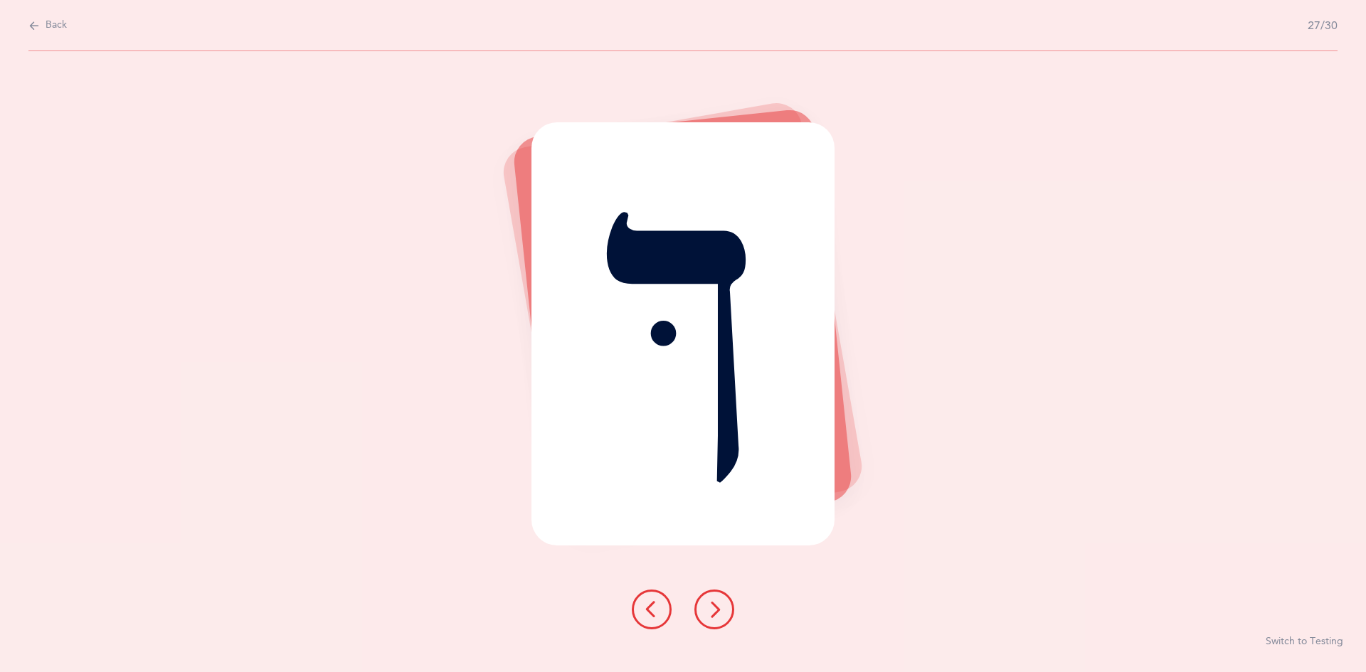
click at [707, 603] on icon at bounding box center [714, 609] width 17 height 17
click at [709, 607] on icon at bounding box center [714, 609] width 17 height 17
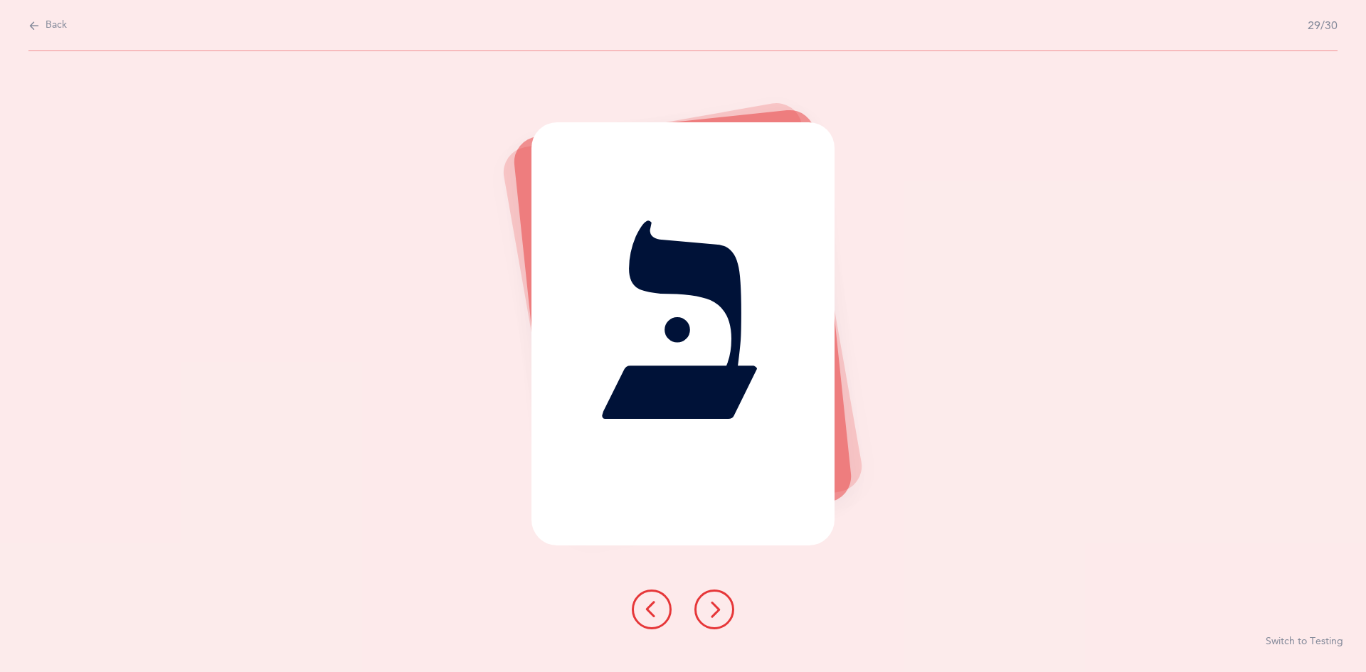
click at [712, 601] on icon at bounding box center [714, 609] width 17 height 17
click at [711, 608] on icon at bounding box center [714, 609] width 17 height 17
